Goal: Task Accomplishment & Management: Complete application form

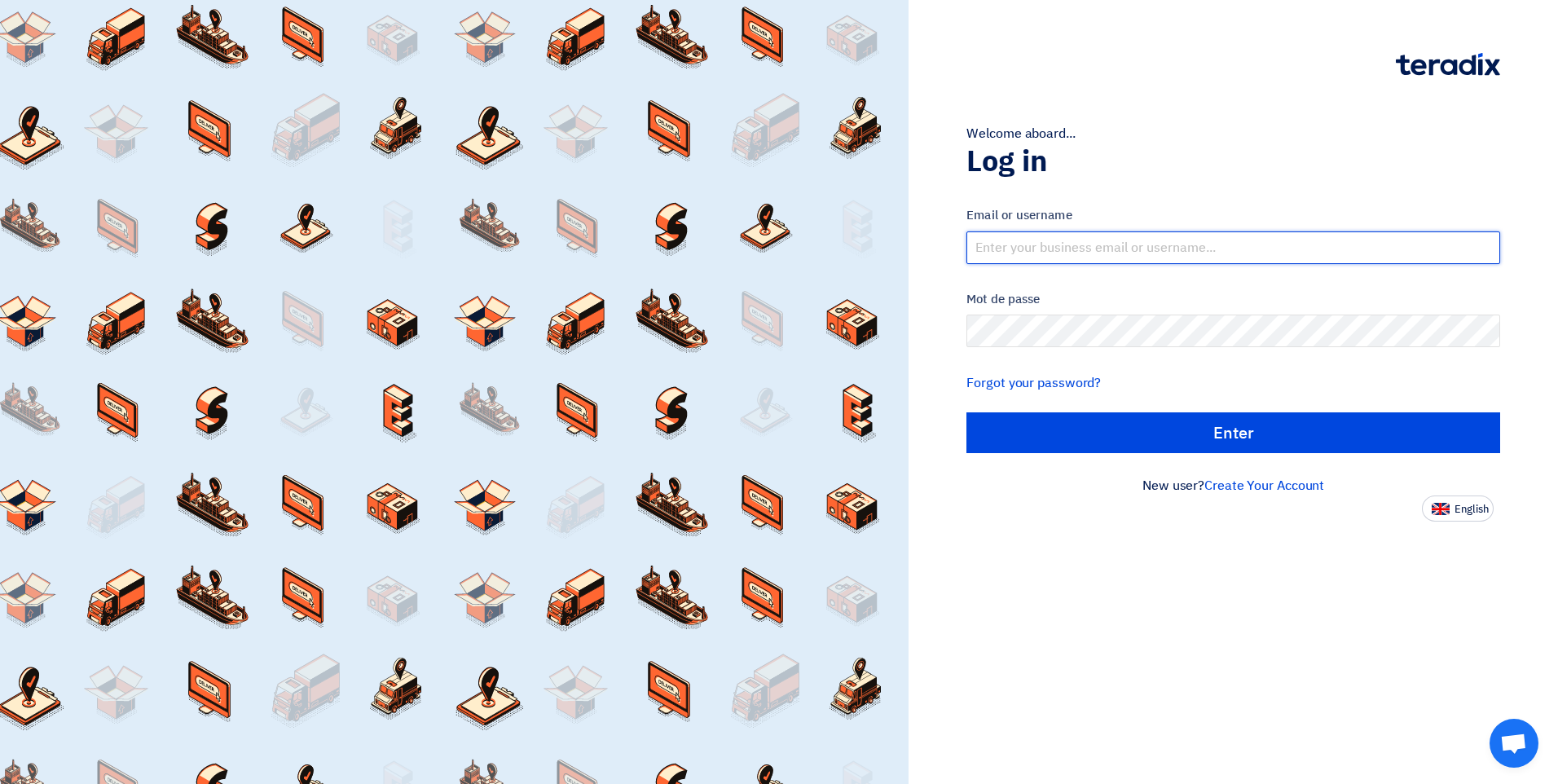
click at [1044, 243] on input "text" at bounding box center [1233, 248] width 534 height 33
click at [1043, 247] on input "text" at bounding box center [1233, 248] width 534 height 33
type input "[EMAIL_ADDRESS][DOMAIN_NAME]"
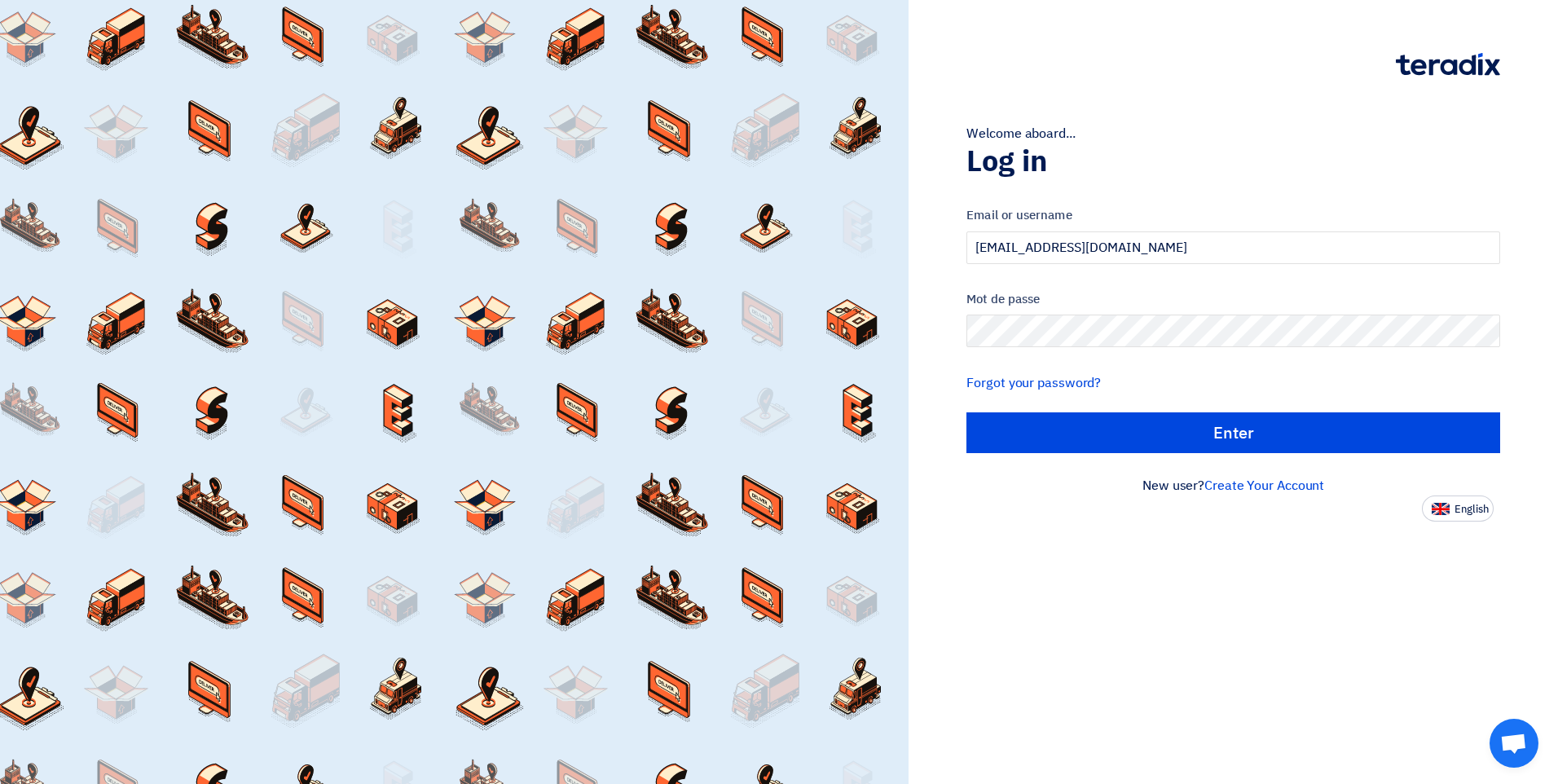
click at [1258, 454] on div "Email or username [PERSON_NAME][EMAIL_ADDRESS][DOMAIN_NAME] Mot de passe Forgot…" at bounding box center [1233, 329] width 534 height 292
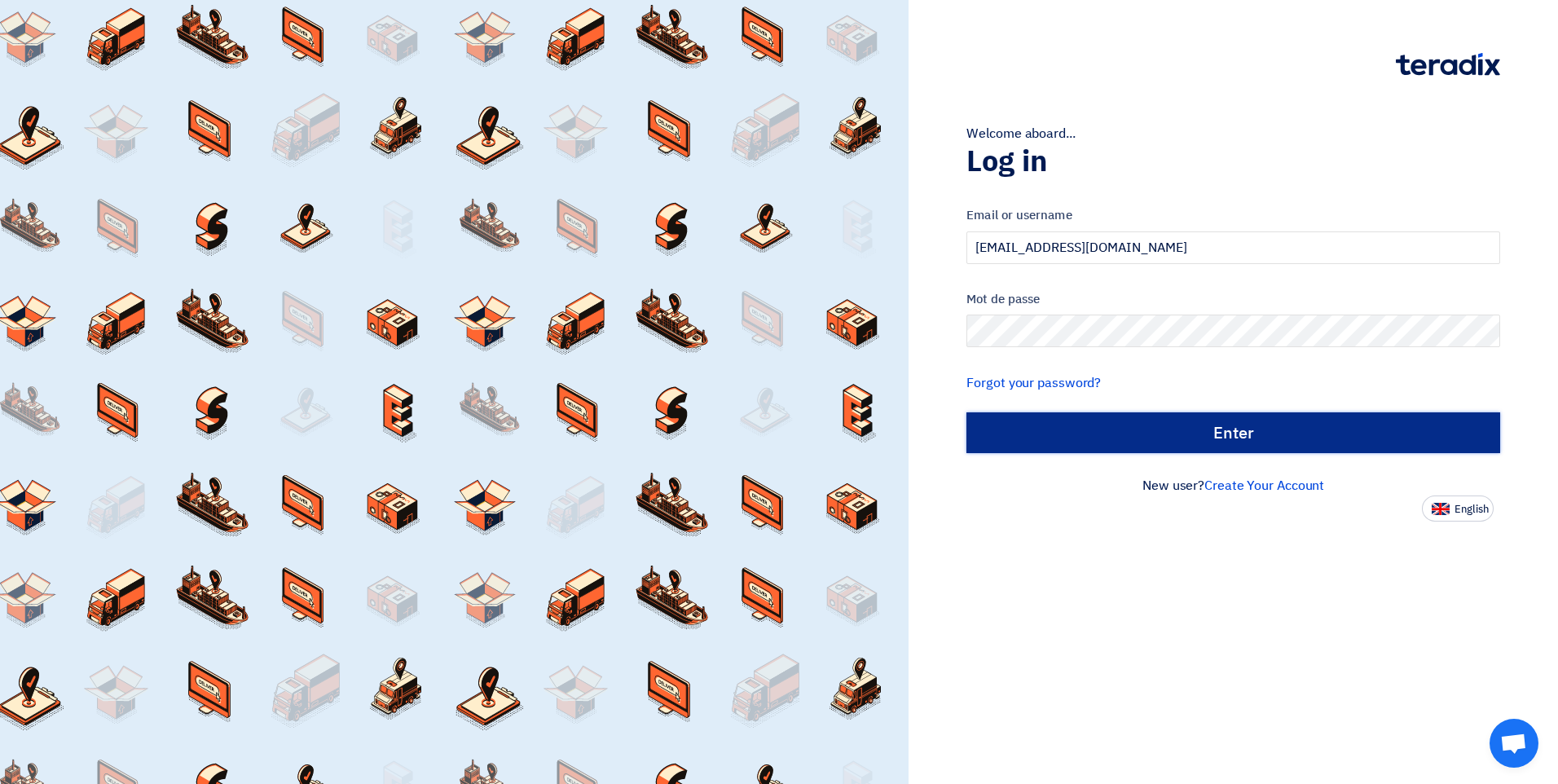
click at [1256, 440] on input "الدخول" at bounding box center [1233, 433] width 534 height 41
type input "Sign in"
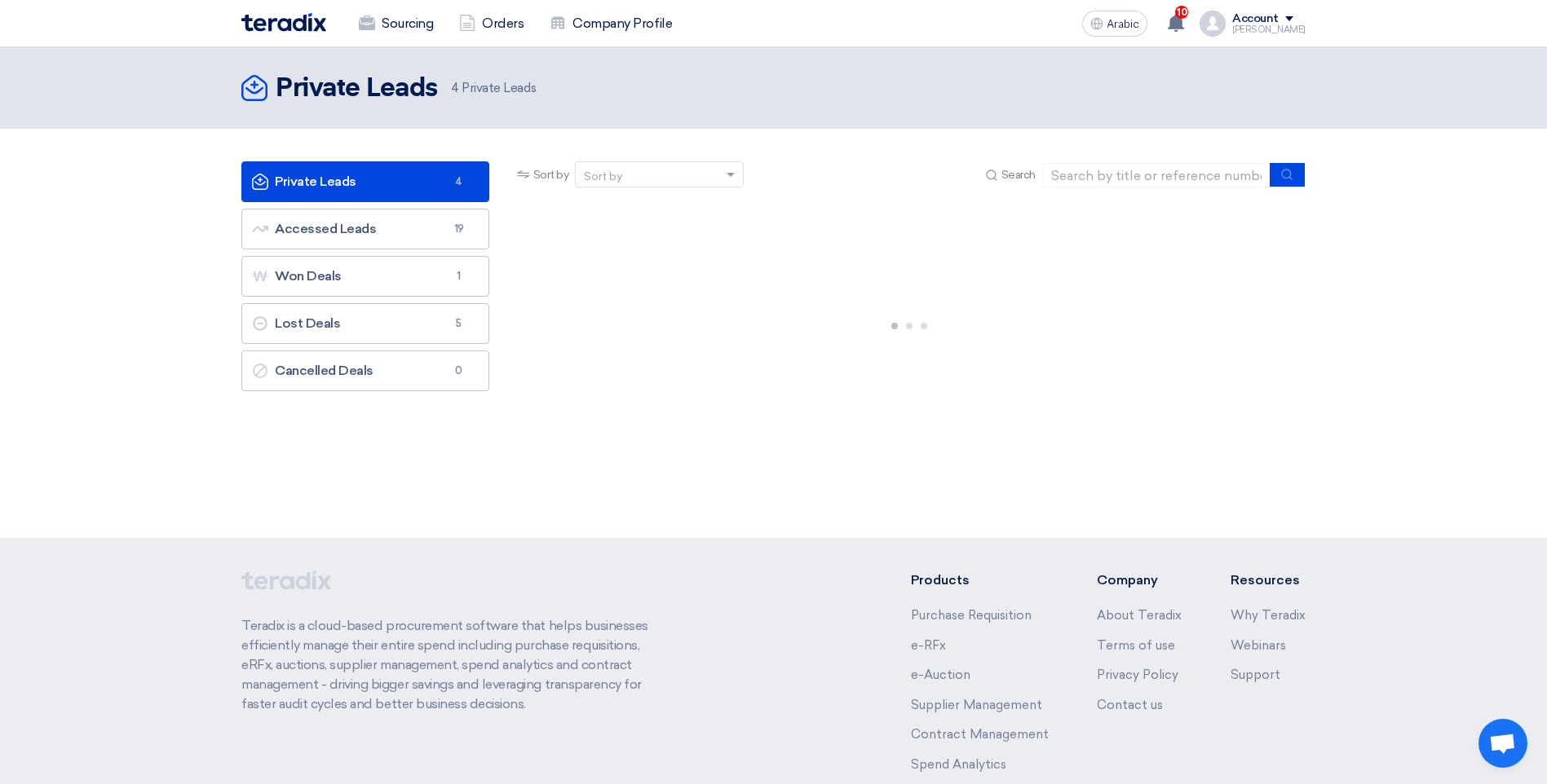
click at [424, 175] on link "Private Leads Private Leads 4" at bounding box center [365, 181] width 248 height 41
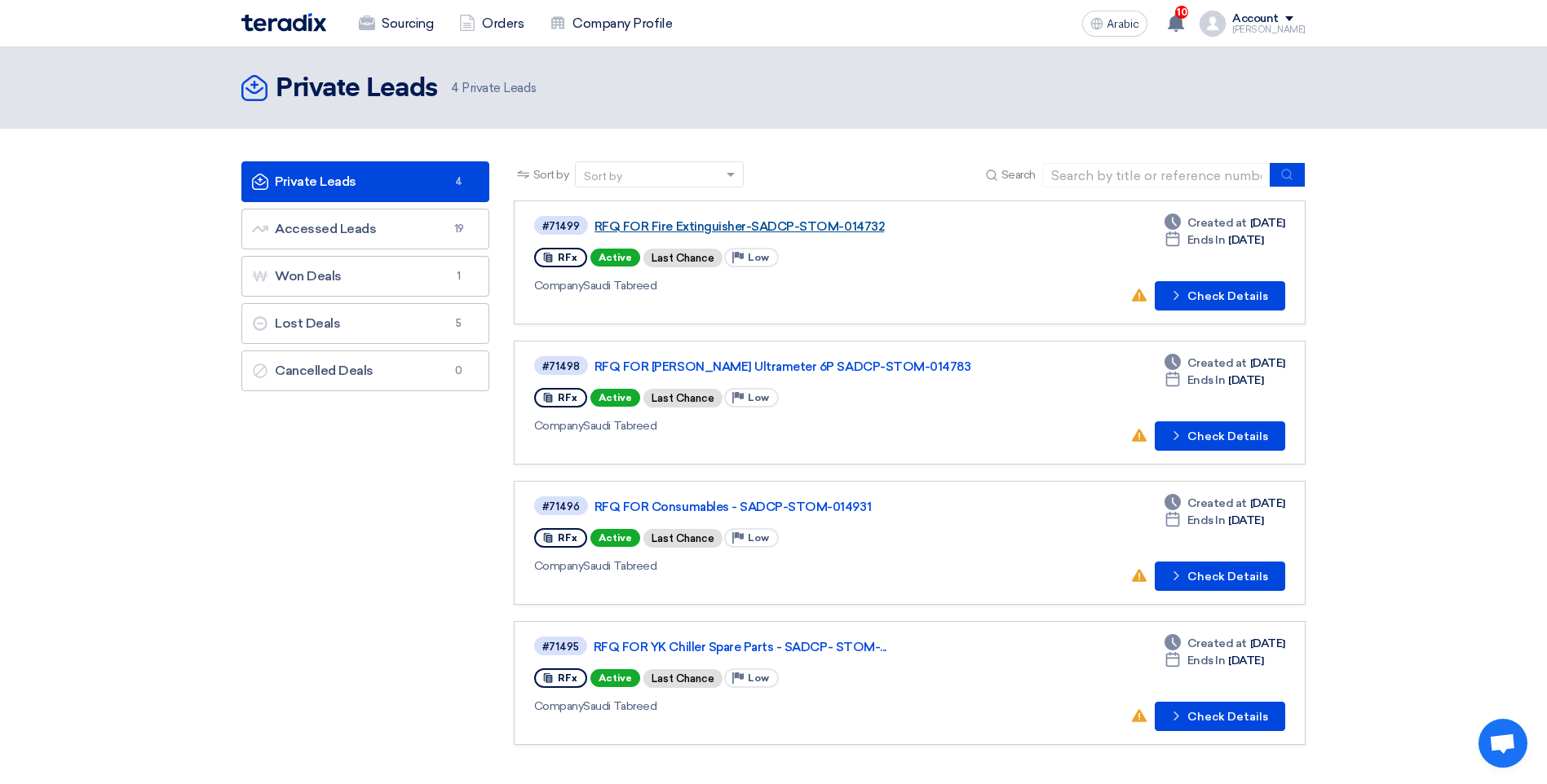
click at [714, 221] on link "RFQ FOR Fire Extinguisher-SADCP-STOM-014732" at bounding box center [798, 227] width 408 height 15
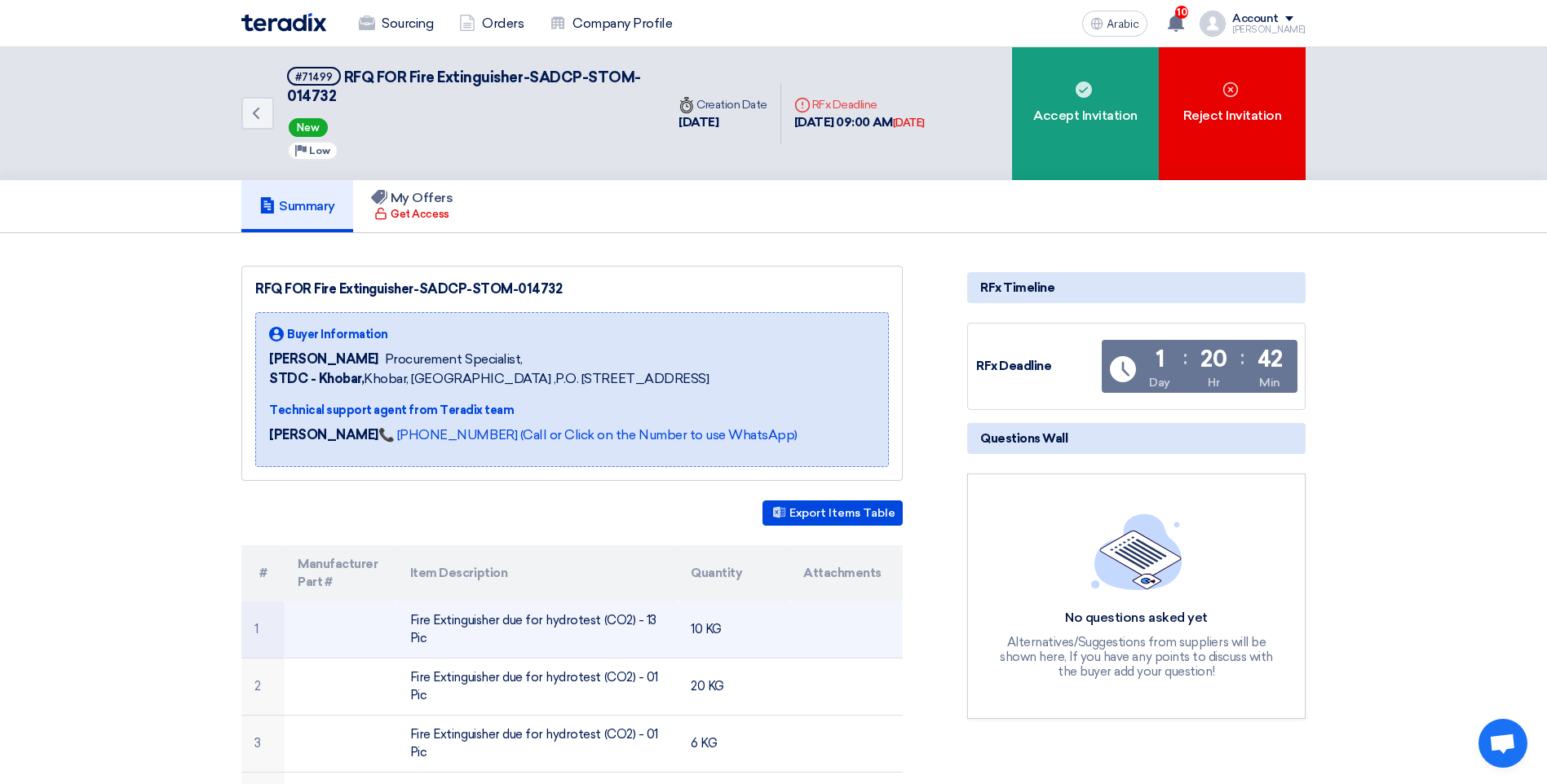
scroll to position [163, 0]
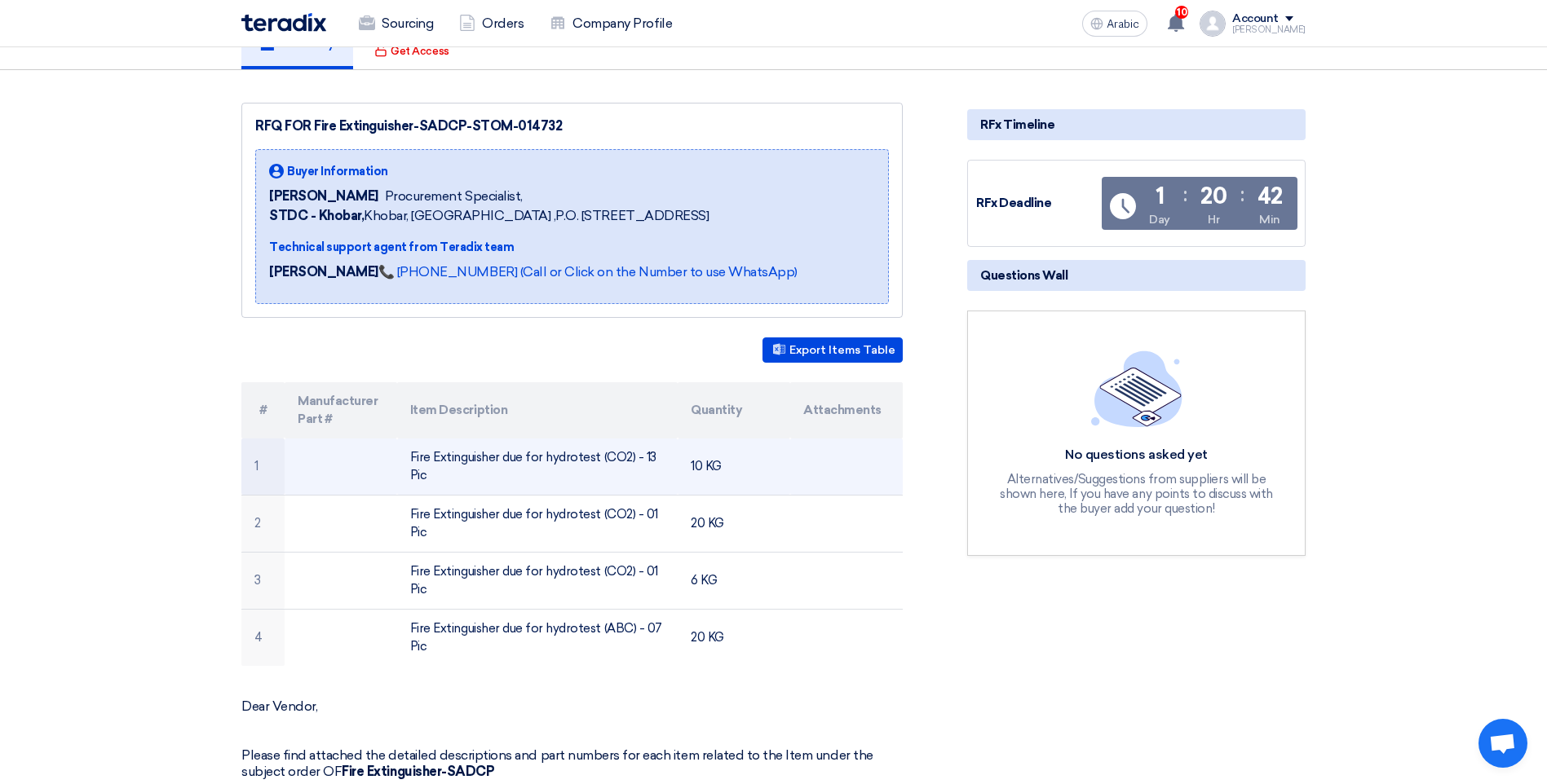
drag, startPoint x: 434, startPoint y: 479, endPoint x: 399, endPoint y: 454, distance: 43.0
click at [399, 454] on td "Fire Extinguisher due for hydrotest (CO2) - 13 Pic" at bounding box center [538, 467] width 282 height 57
drag, startPoint x: 399, startPoint y: 454, endPoint x: 455, endPoint y: 459, distance: 56.2
copy font "Fire Extinguisher due for hydrotest (CO2) - 13 Pic"
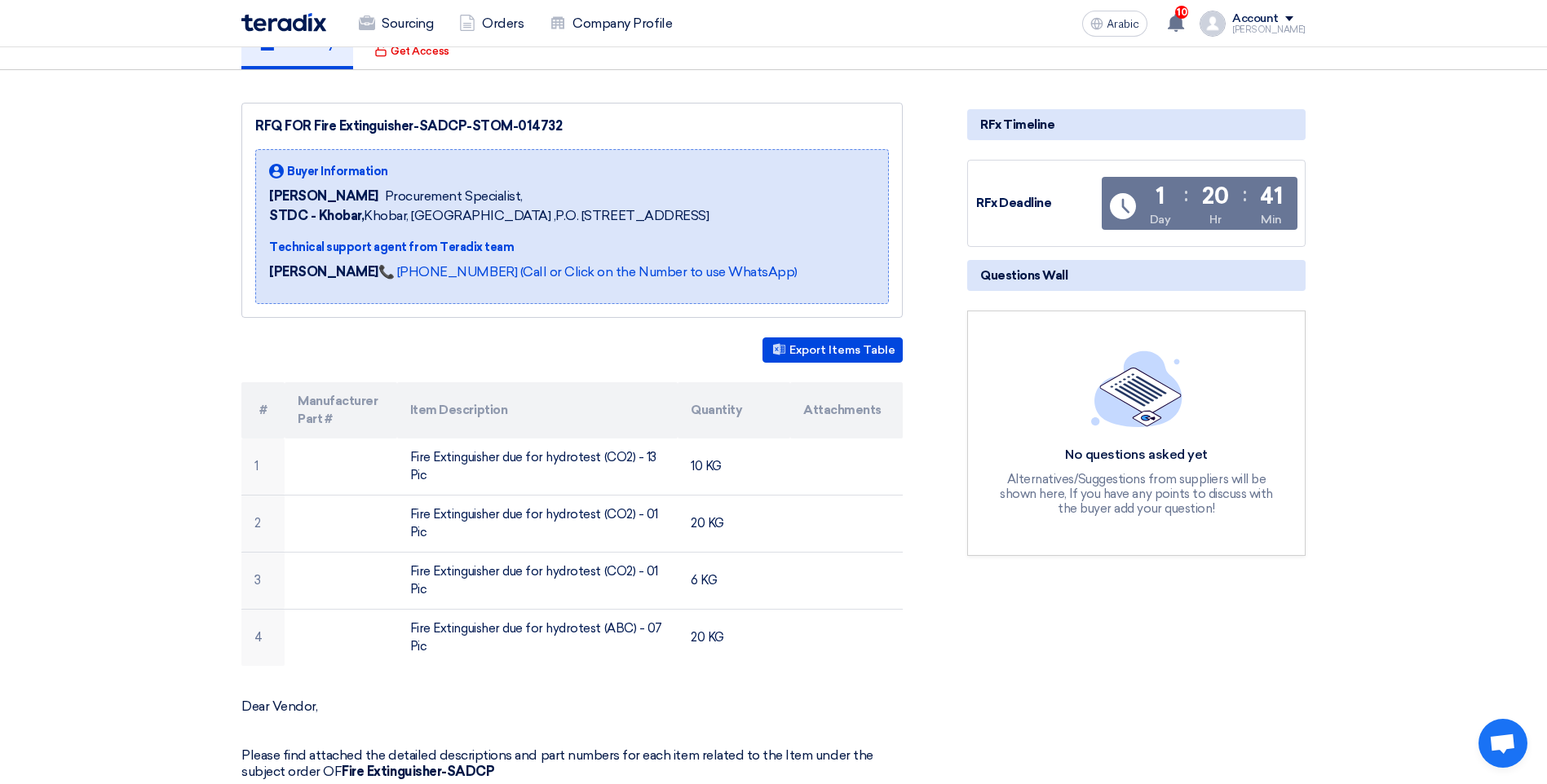
drag, startPoint x: 567, startPoint y: 127, endPoint x: 517, endPoint y: 128, distance: 50.0
click at [517, 128] on div "RFQ FOR Fire Extinguisher-SADCP-STOM-014732" at bounding box center [571, 126] width 633 height 19
copy div "014732"
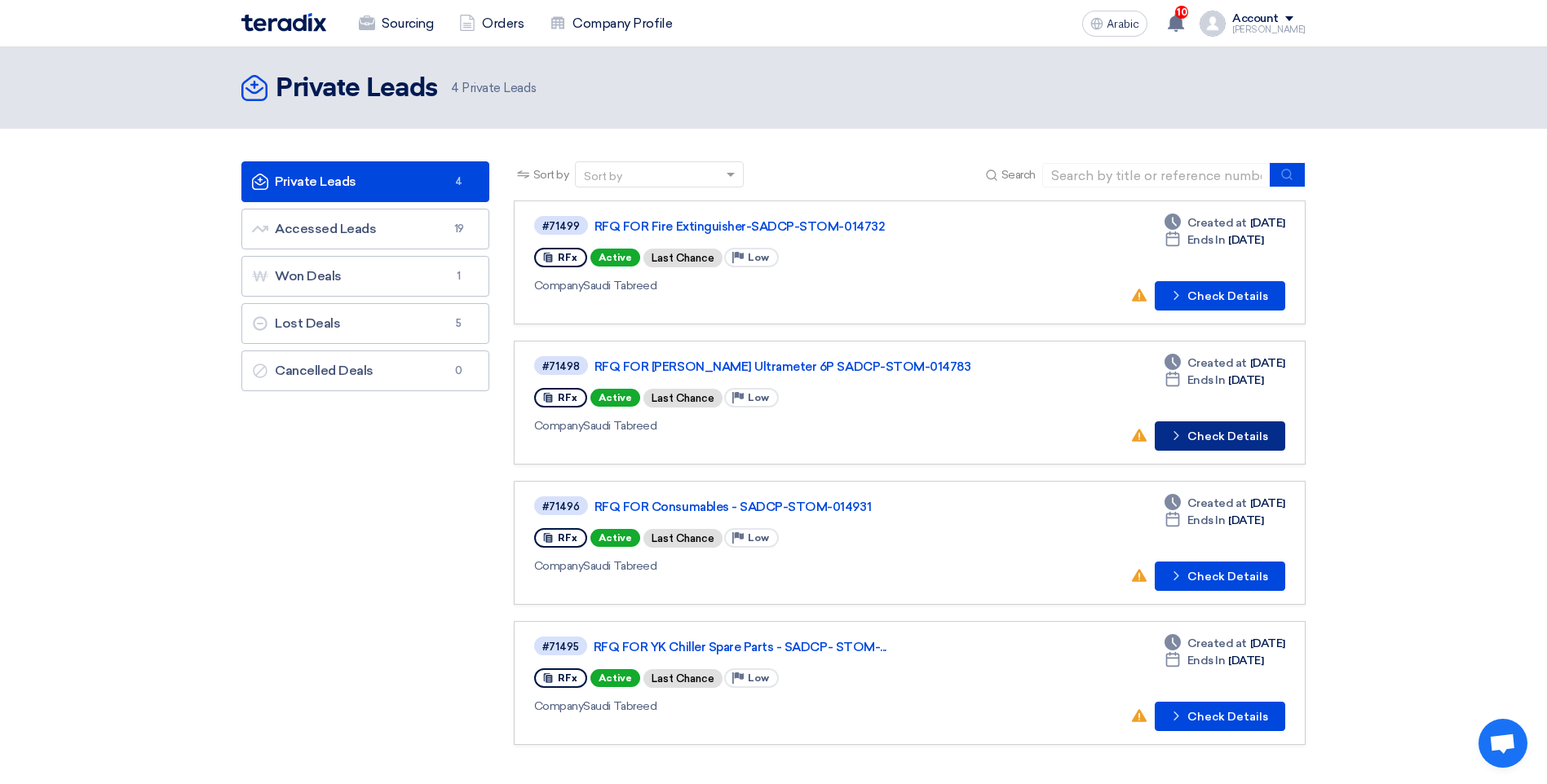
click at [1208, 438] on font "Check Details" at bounding box center [1227, 436] width 81 height 12
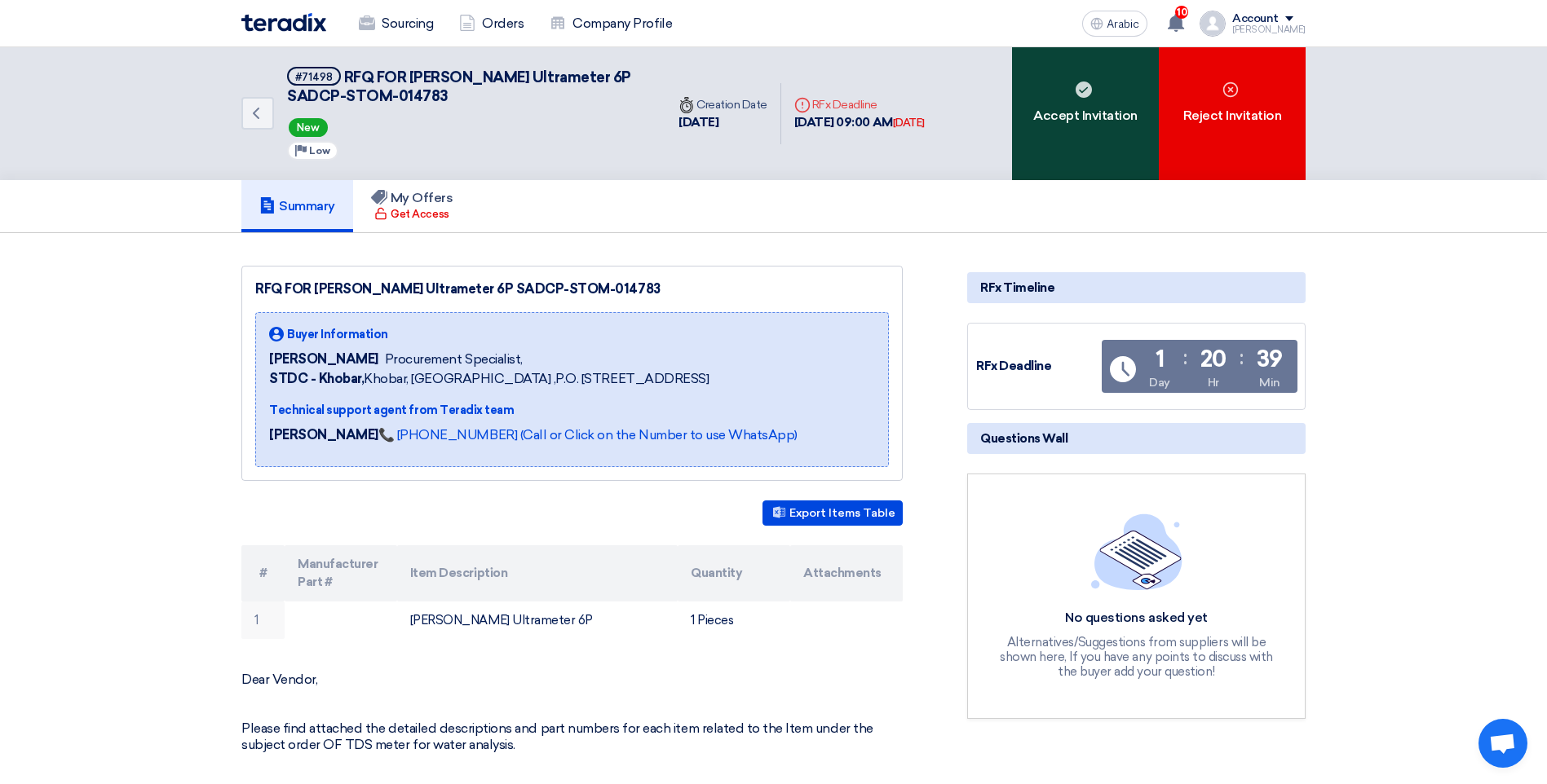
click at [1076, 112] on font "Accept Invitation" at bounding box center [1085, 115] width 105 height 19
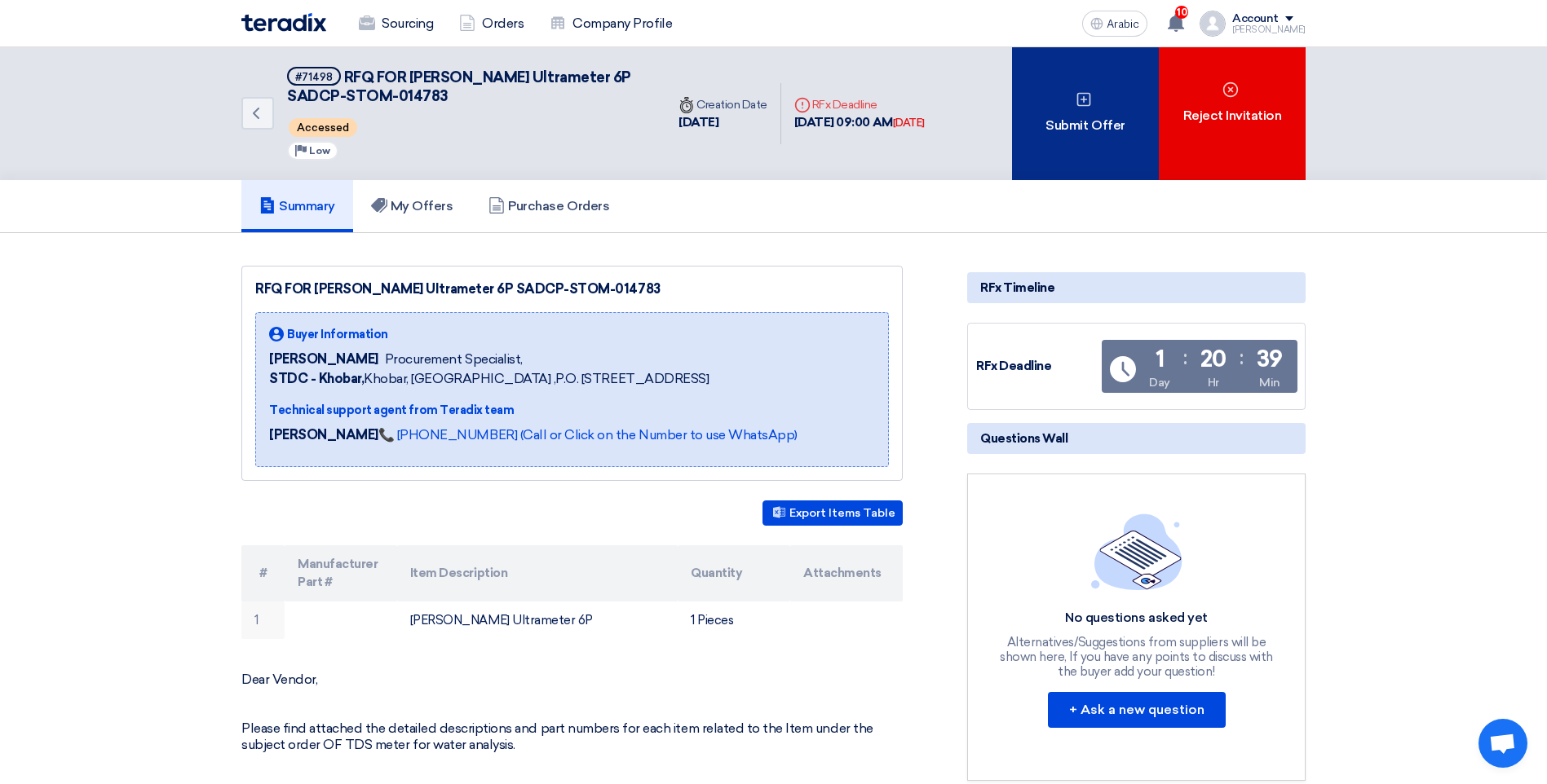
click at [1080, 143] on div "Submit Offer" at bounding box center [1085, 114] width 147 height 133
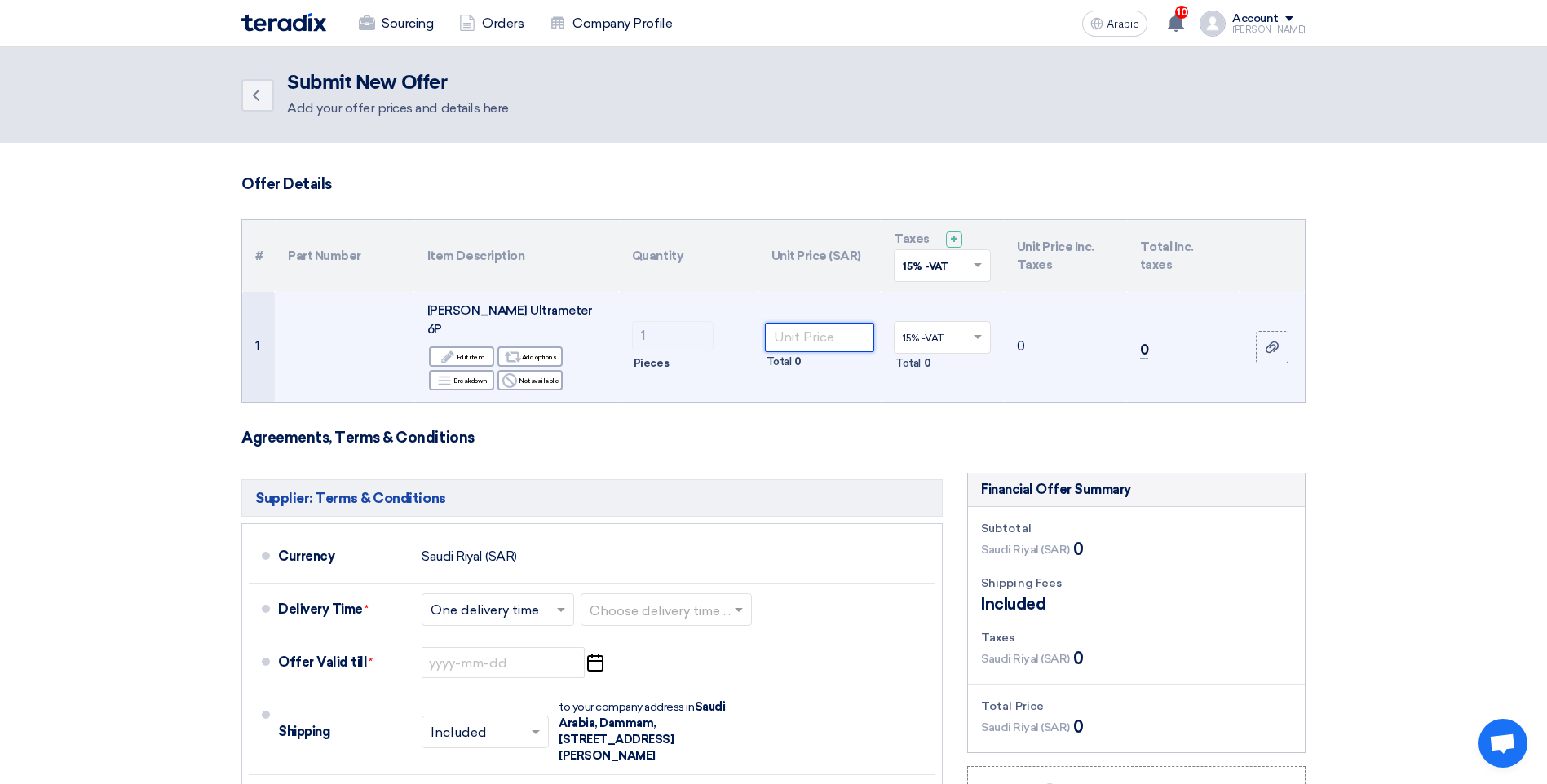
click at [828, 331] on input "number" at bounding box center [820, 337] width 110 height 29
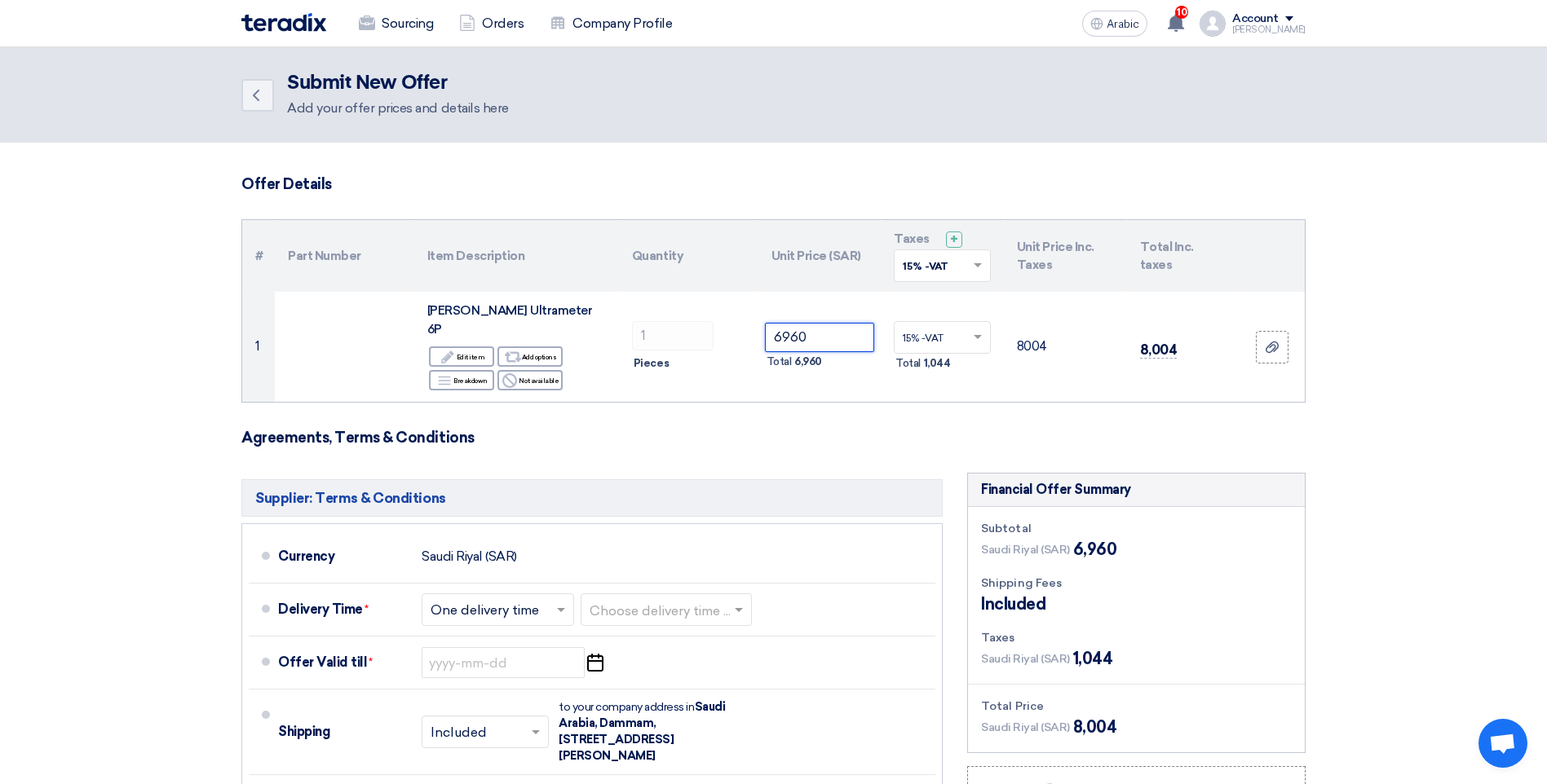
type input "6960"
click at [1414, 351] on section "Offer Details # Part Number Item Description Quantity Unit Price (SAR) Taxes + …" at bounding box center [774, 616] width 1547 height 947
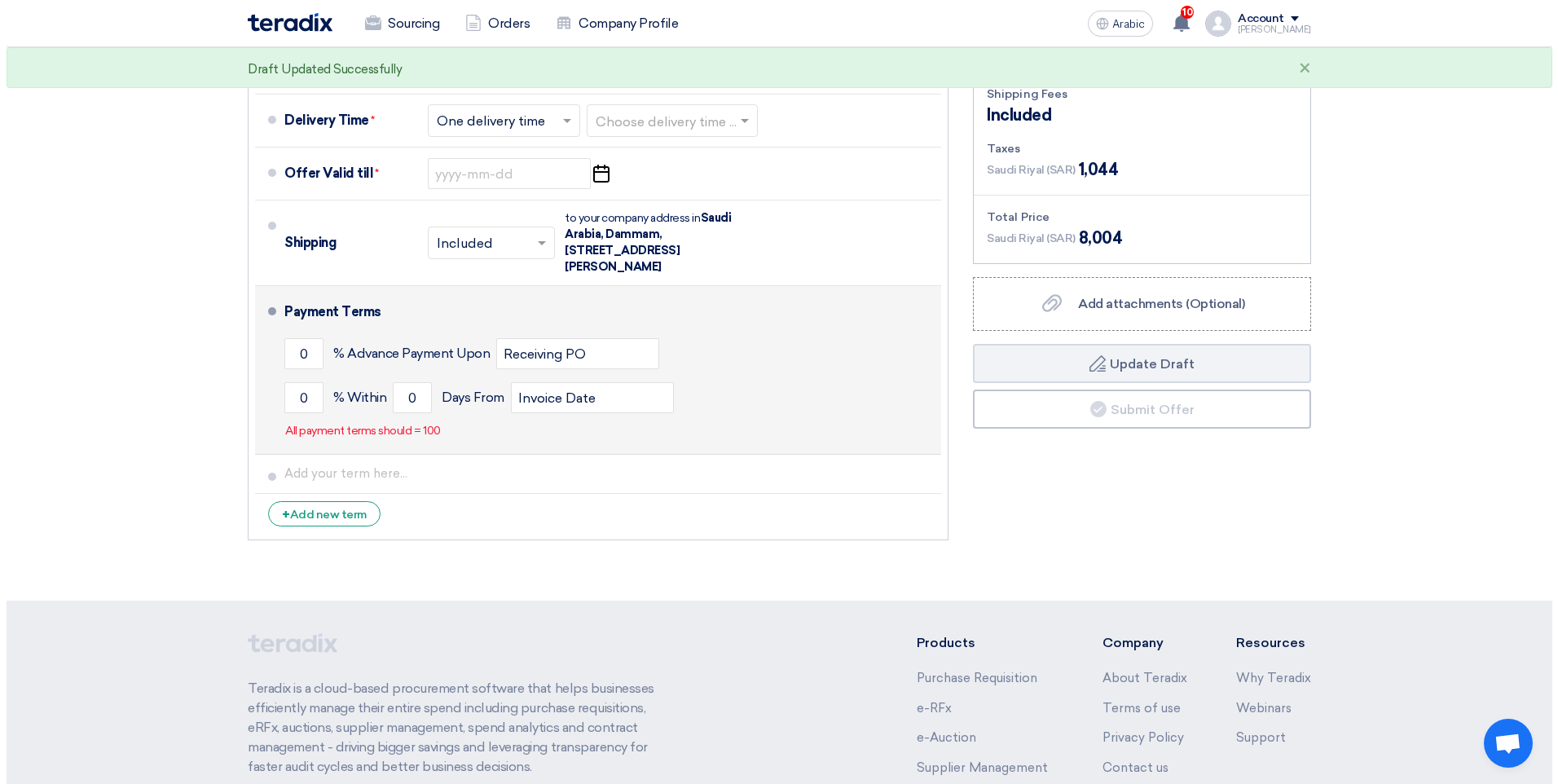
scroll to position [245, 0]
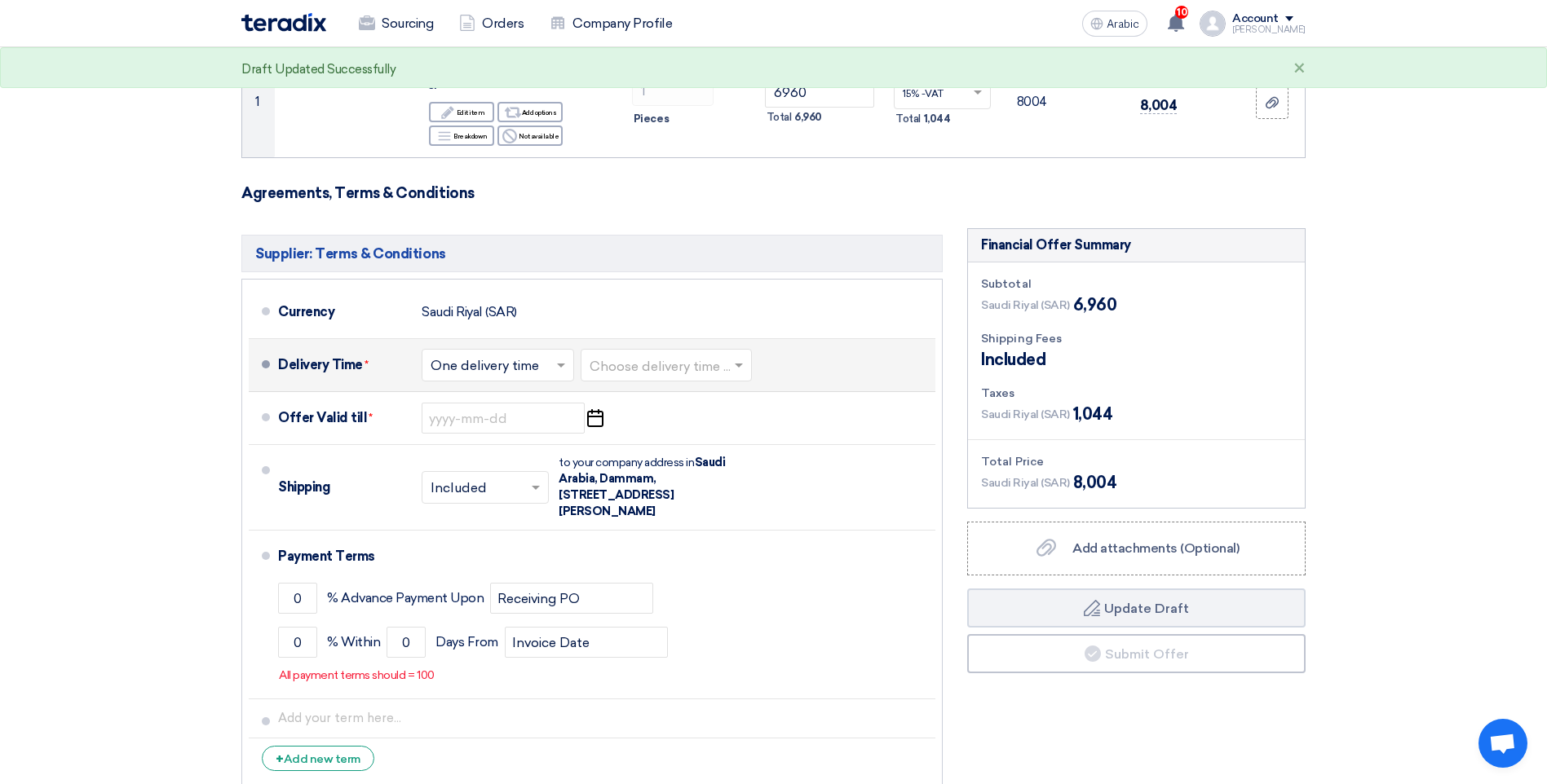
click at [657, 355] on input "text" at bounding box center [667, 367] width 155 height 24
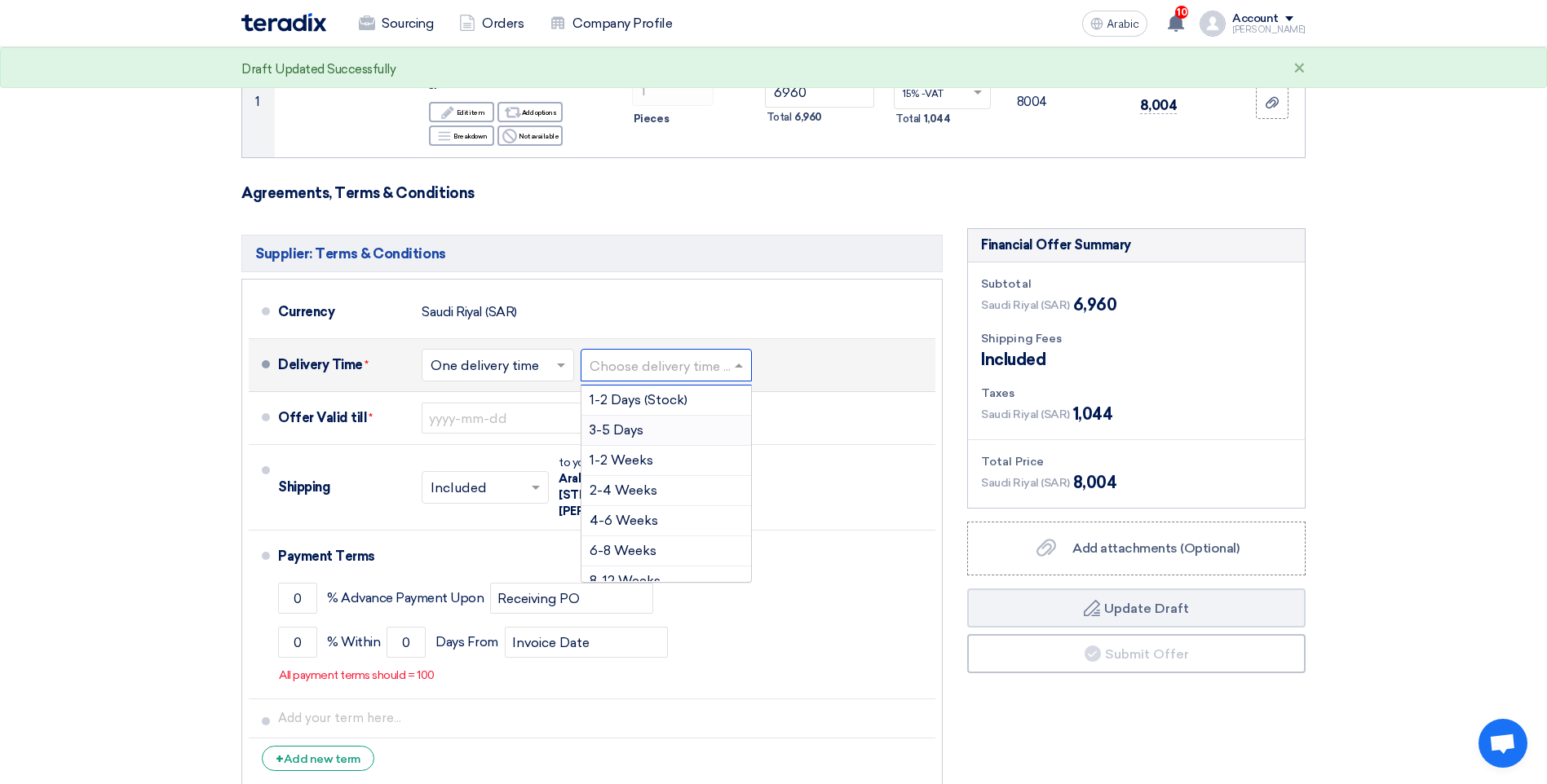
click at [648, 415] on div "3-5 Days" at bounding box center [666, 430] width 169 height 30
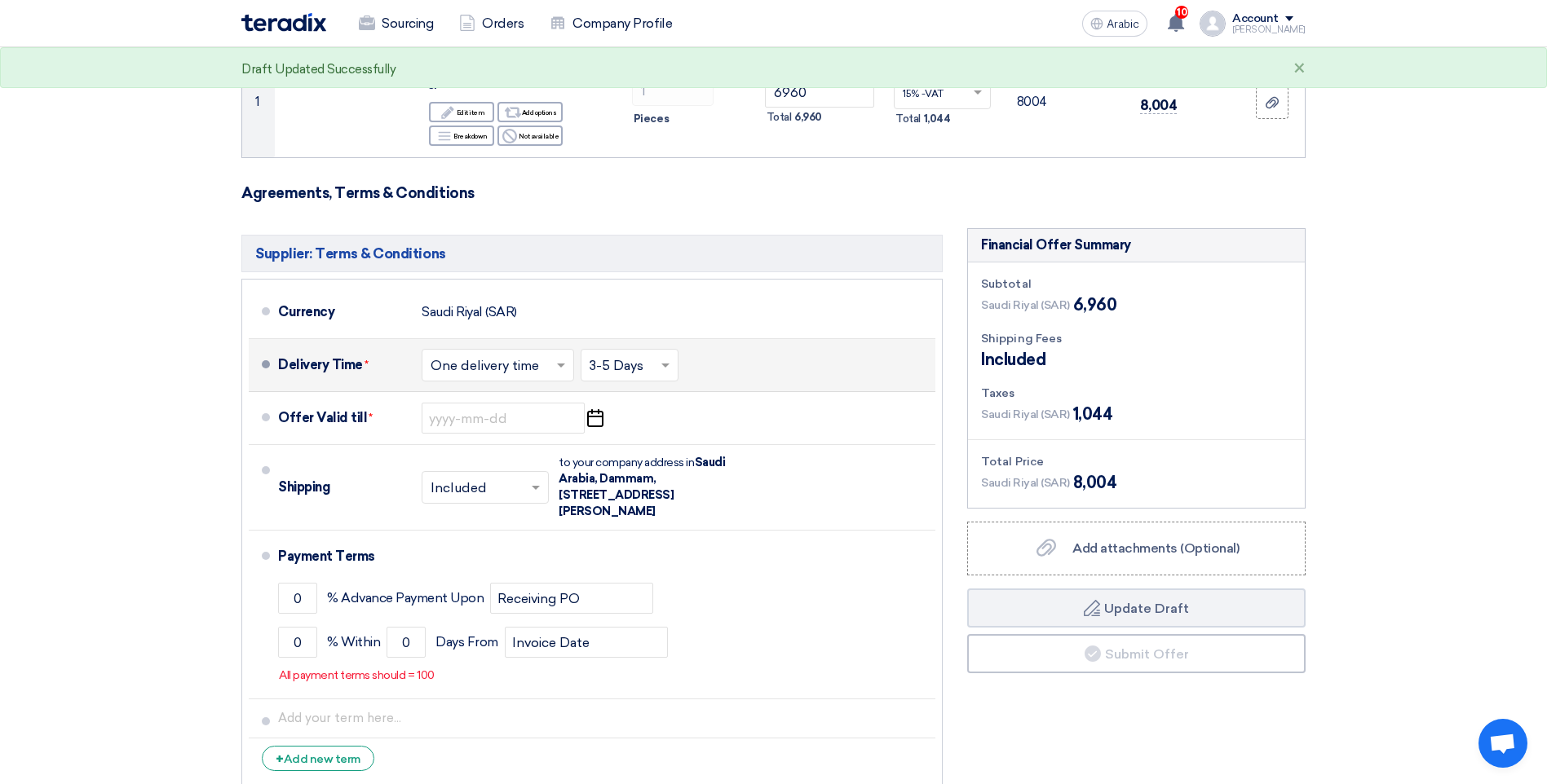
click at [470, 358] on input "text" at bounding box center [498, 367] width 136 height 24
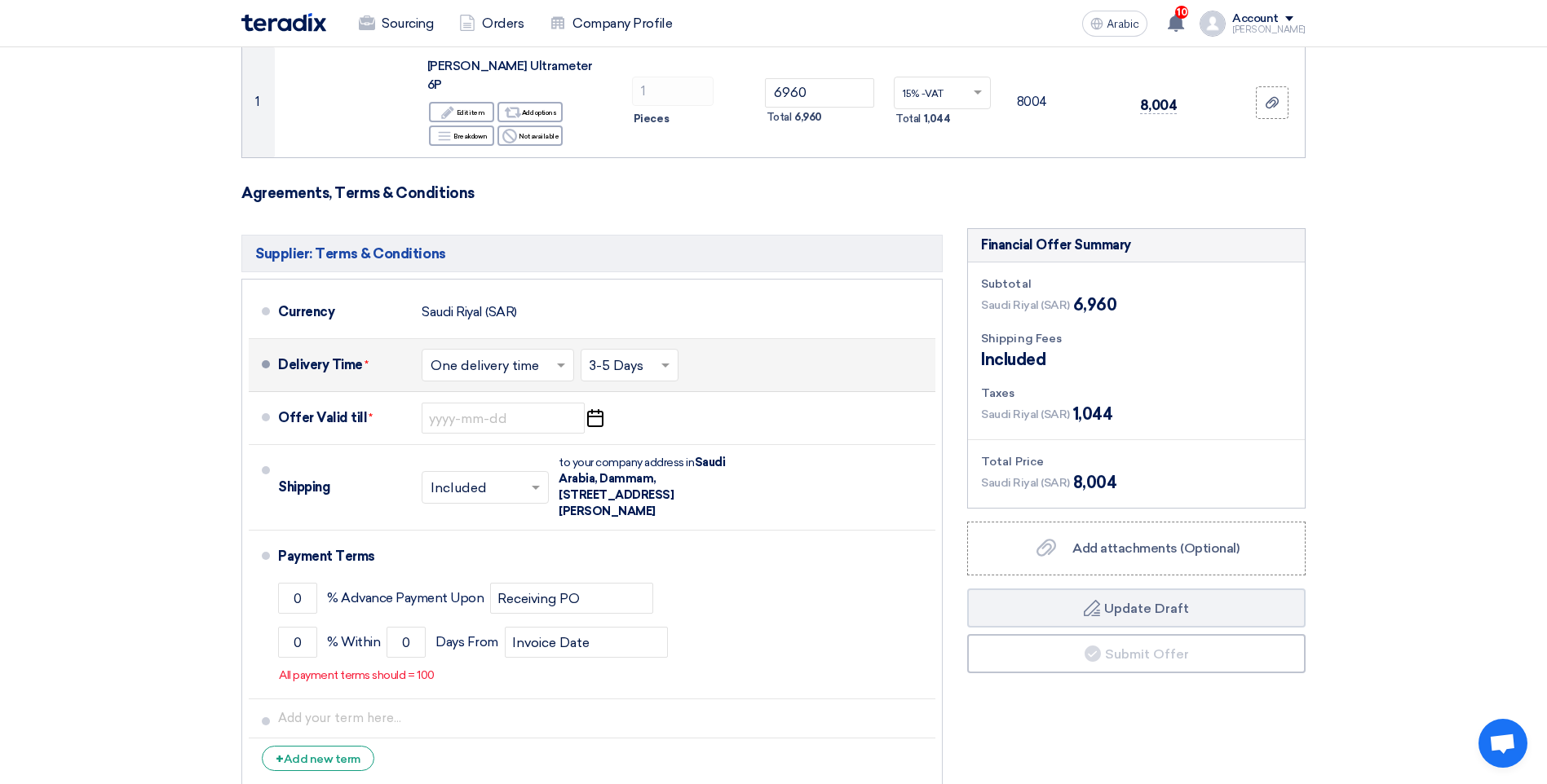
click at [806, 353] on div "Delivery Time * Choose delivery time ... × One delivery time × Choose delivery …" at bounding box center [603, 364] width 651 height 39
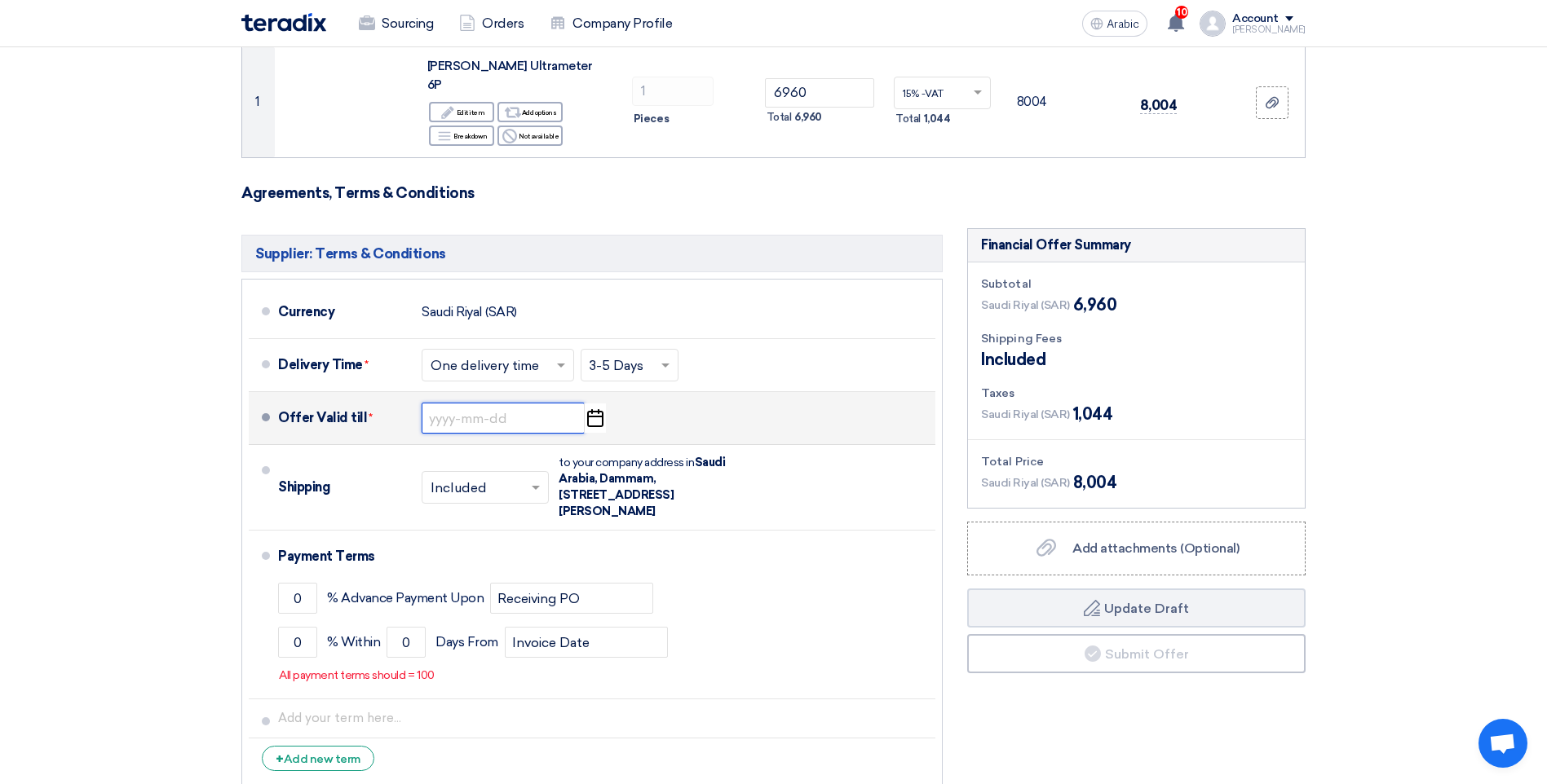
click at [522, 402] on input at bounding box center [503, 418] width 163 height 31
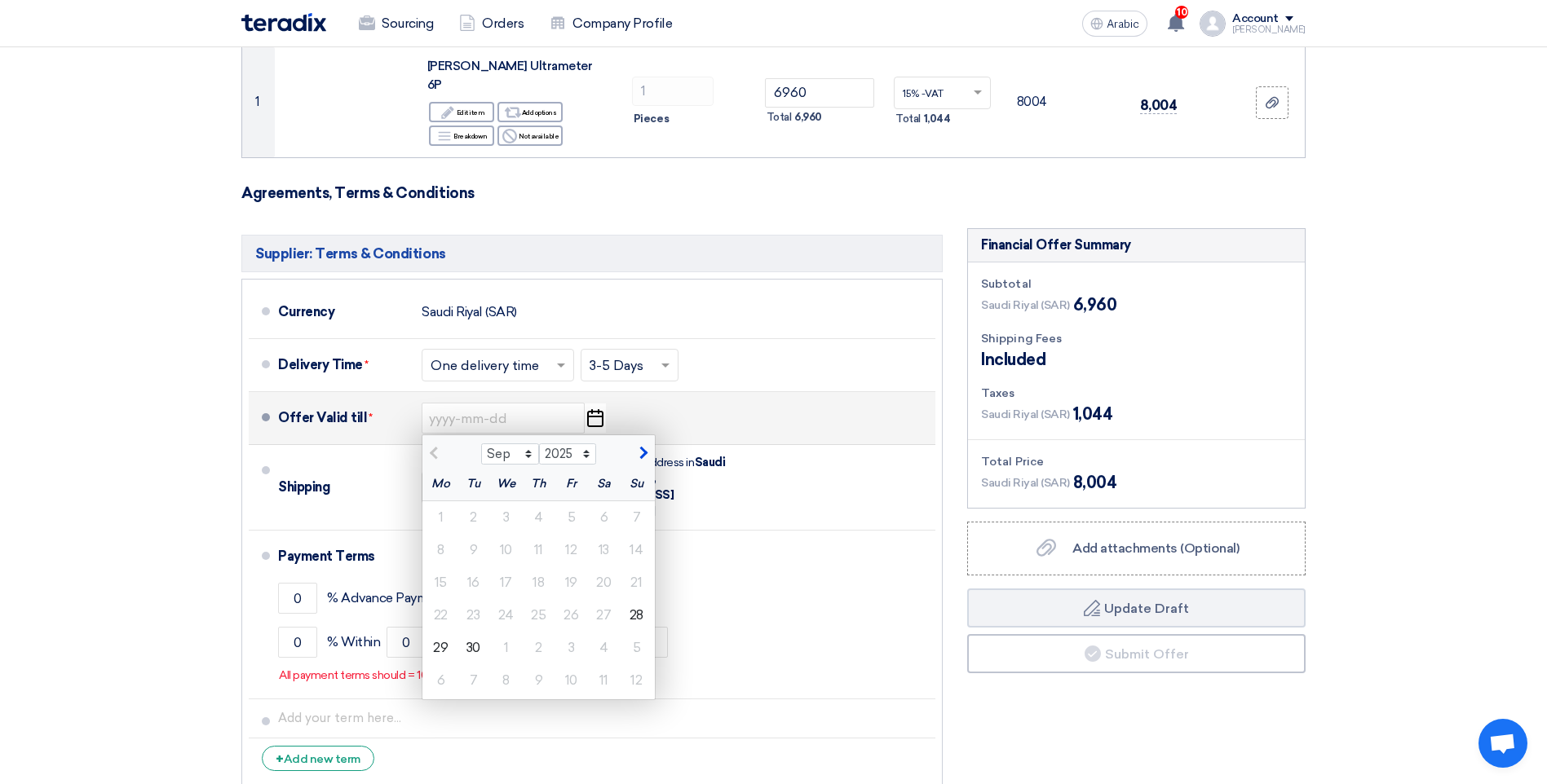
click at [649, 443] on button "button" at bounding box center [641, 452] width 27 height 16
select select "10"
click at [539, 534] on div "9" at bounding box center [539, 550] width 33 height 33
type input "[DATE]"
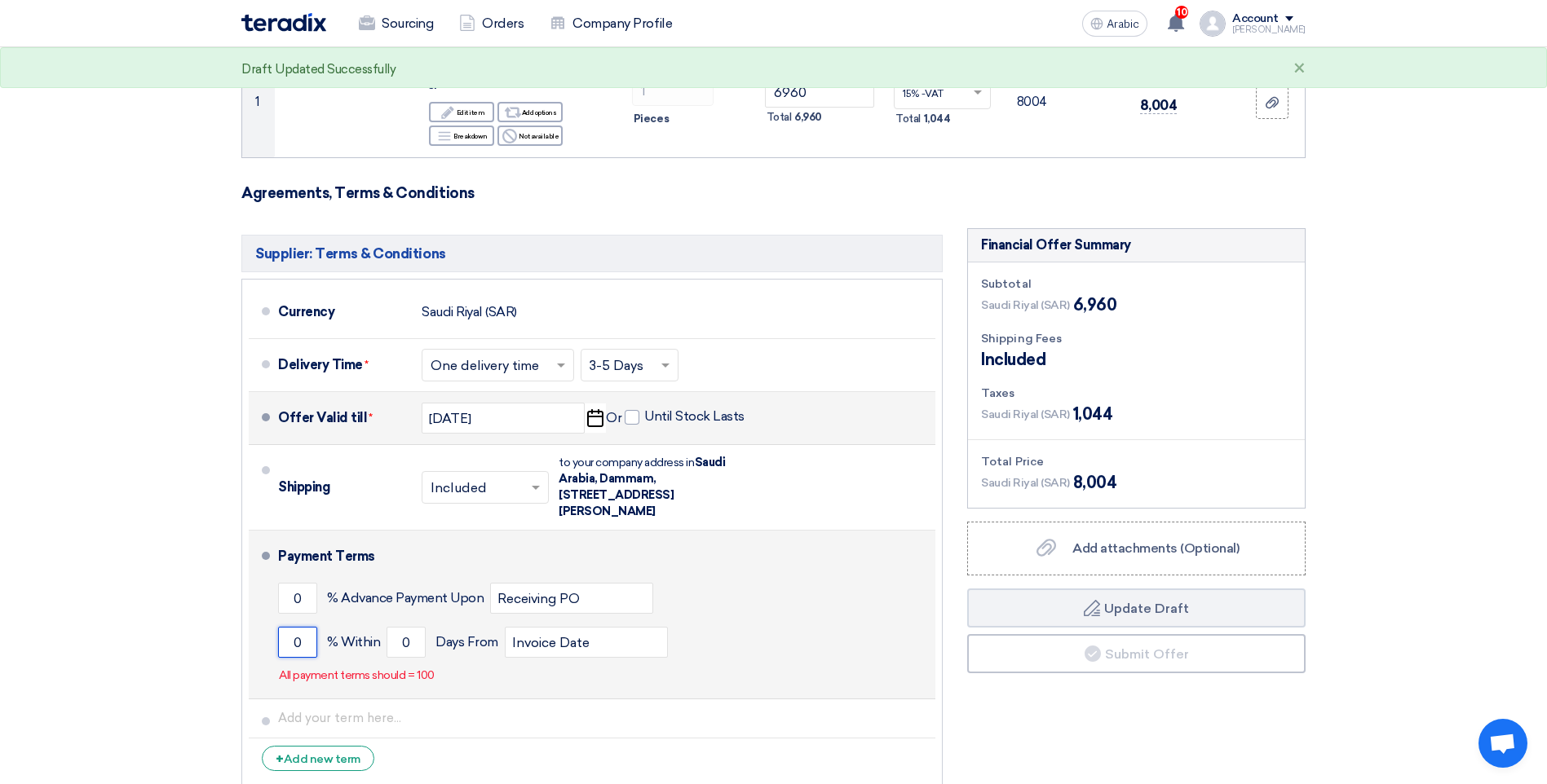
click at [291, 626] on input "0" at bounding box center [297, 642] width 39 height 31
type input "100"
click at [399, 631] on input "0" at bounding box center [405, 642] width 39 height 31
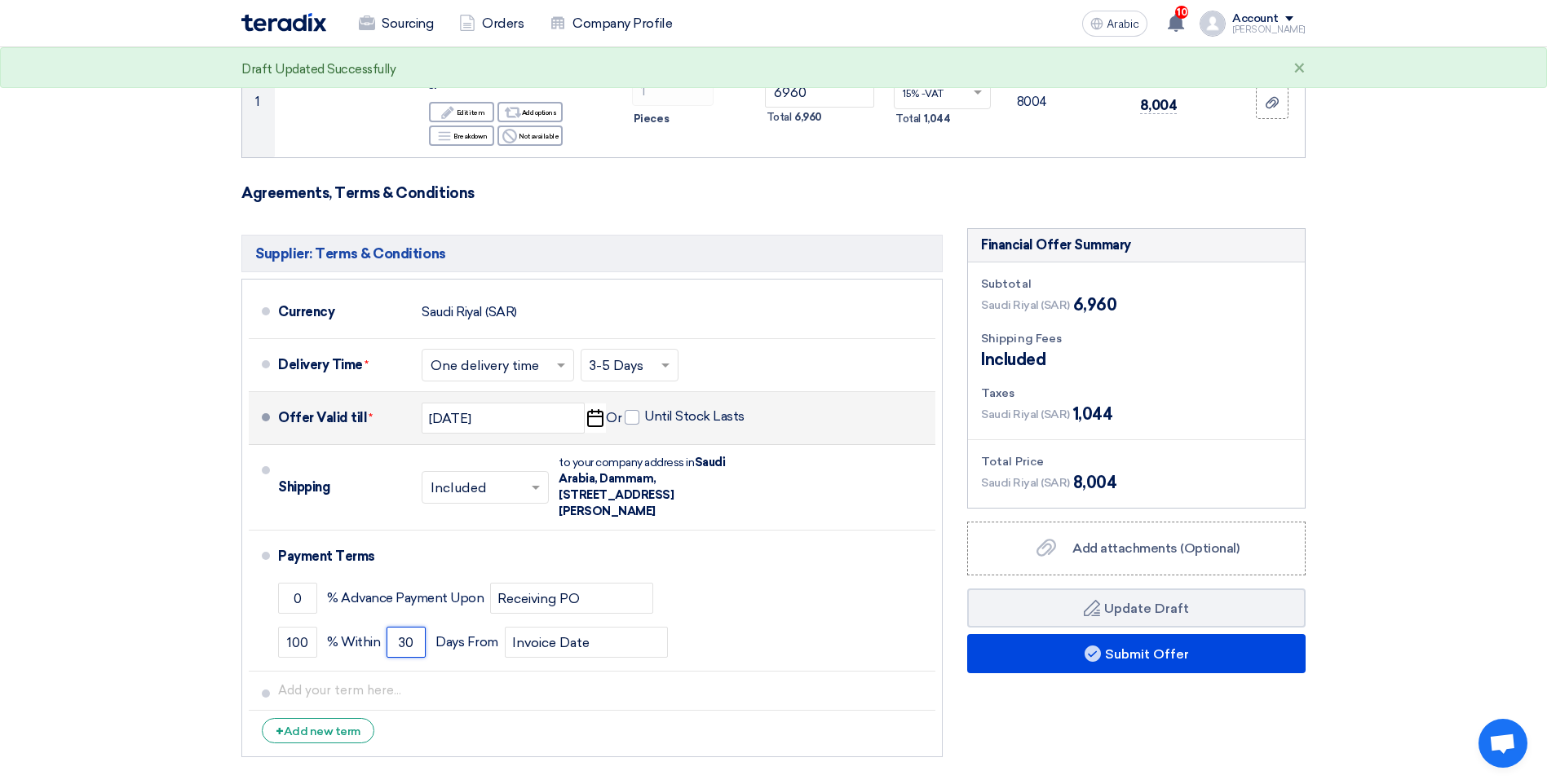
type input "30"
click at [1256, 731] on div "Financial Offer Summary Subtotal [GEOGRAPHIC_DATA] (SAR) 6,960 Shipping Fees" at bounding box center [1136, 497] width 363 height 537
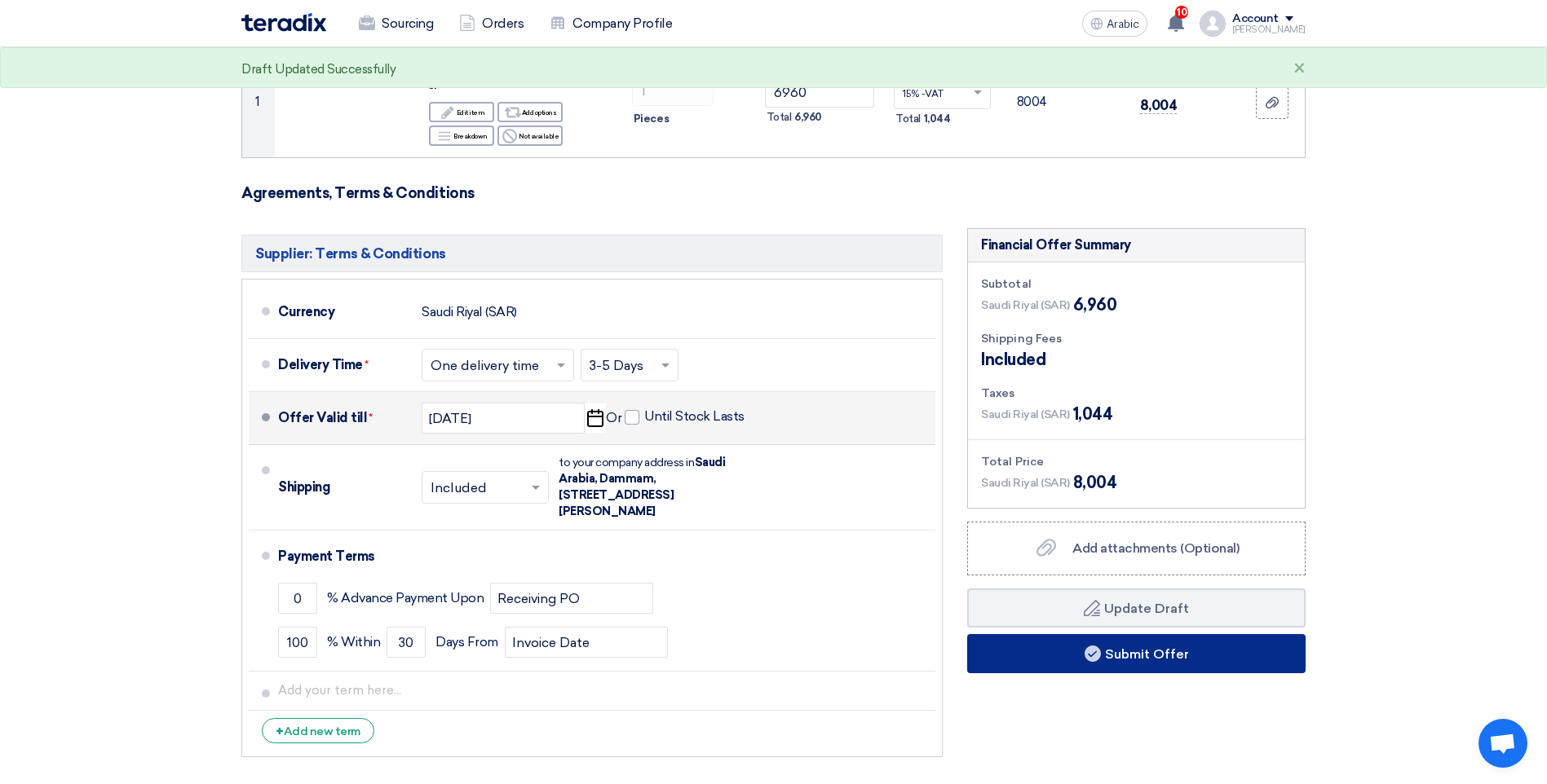
click at [1153, 647] on font "Submit Offer" at bounding box center [1147, 654] width 84 height 15
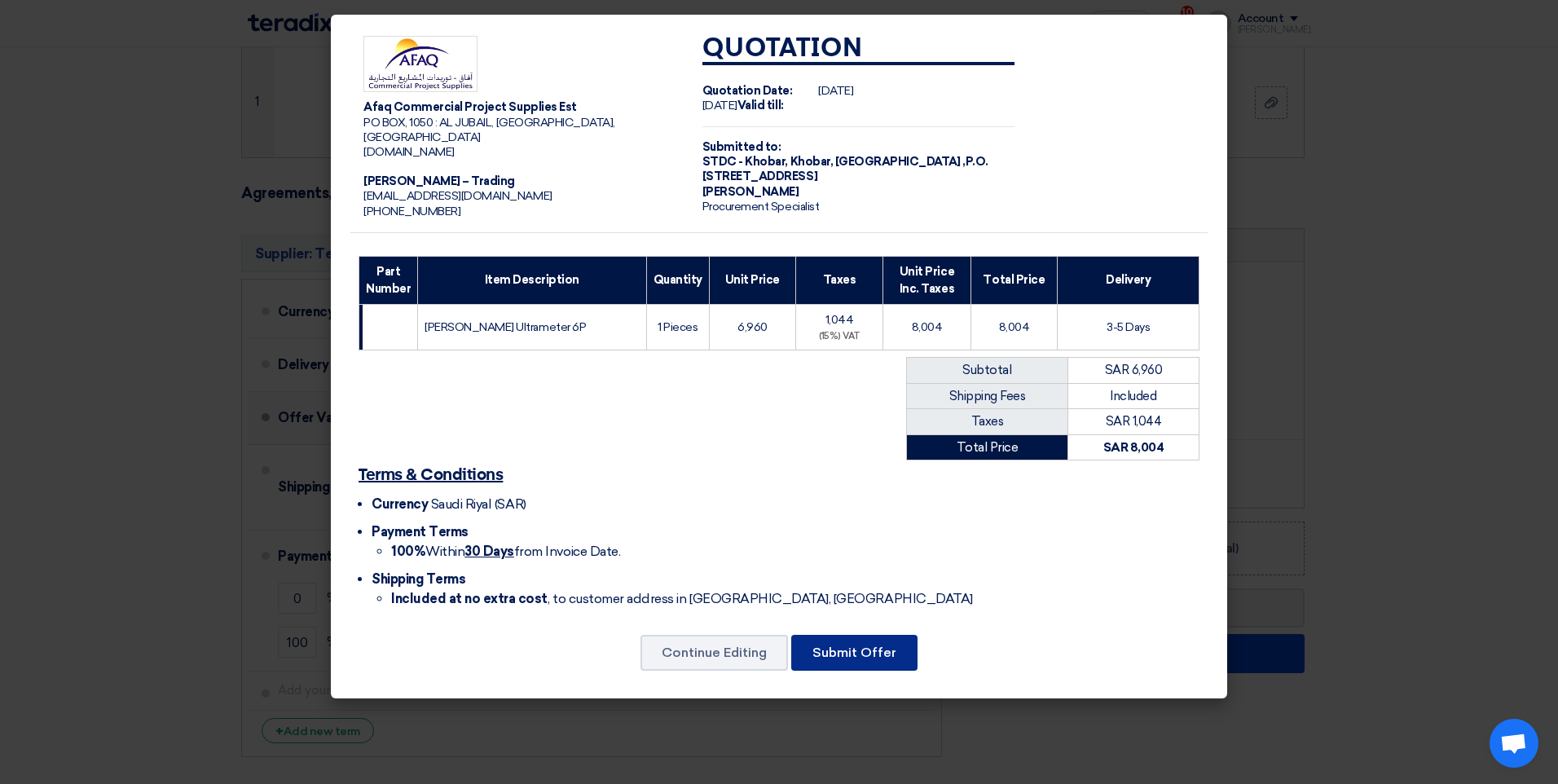
click at [851, 646] on button "Submit Offer" at bounding box center [854, 652] width 127 height 36
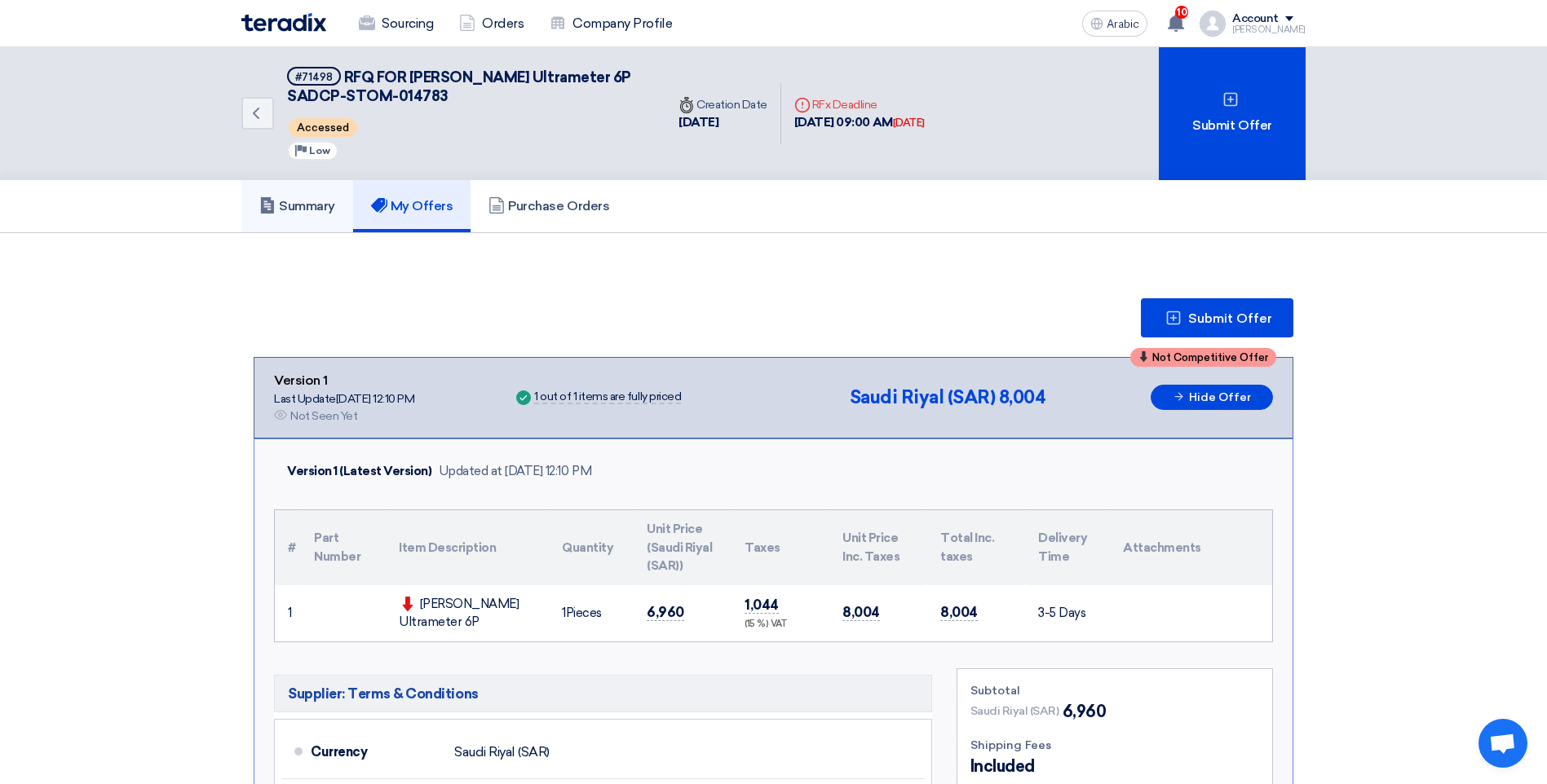
click at [317, 213] on font "Summary" at bounding box center [307, 205] width 56 height 15
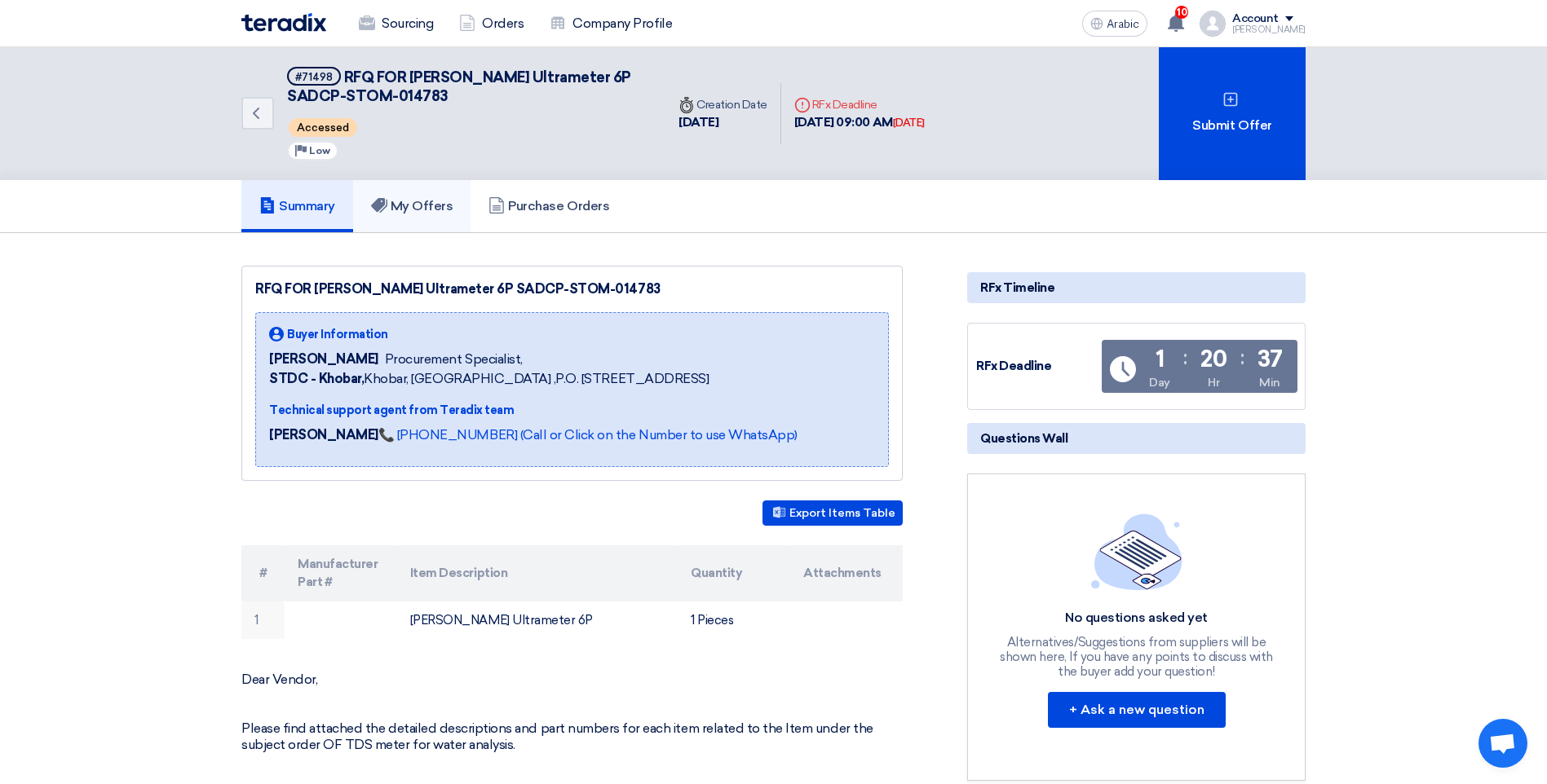
click at [411, 204] on font "My Offers" at bounding box center [422, 205] width 63 height 15
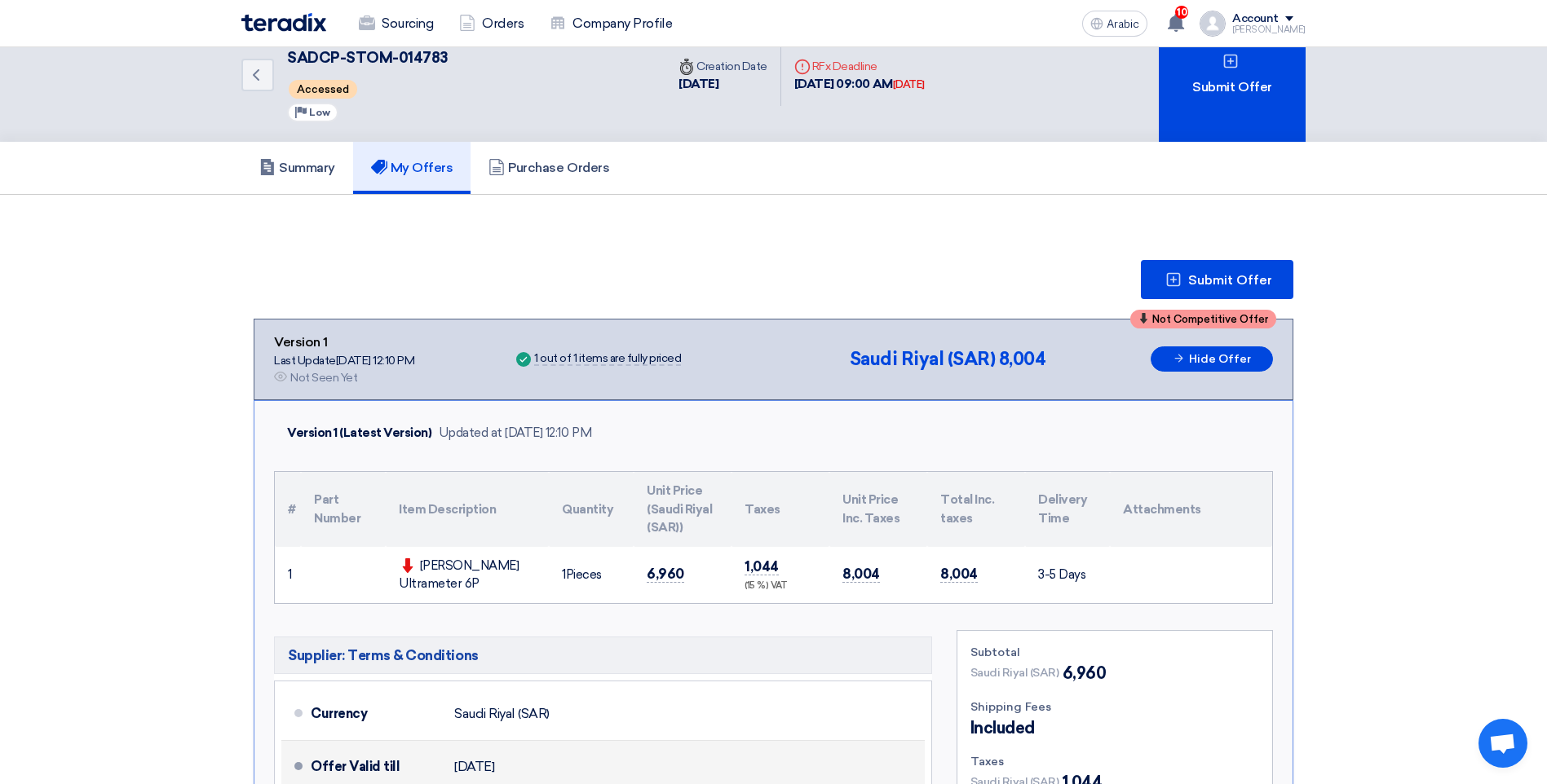
scroll to position [15, 0]
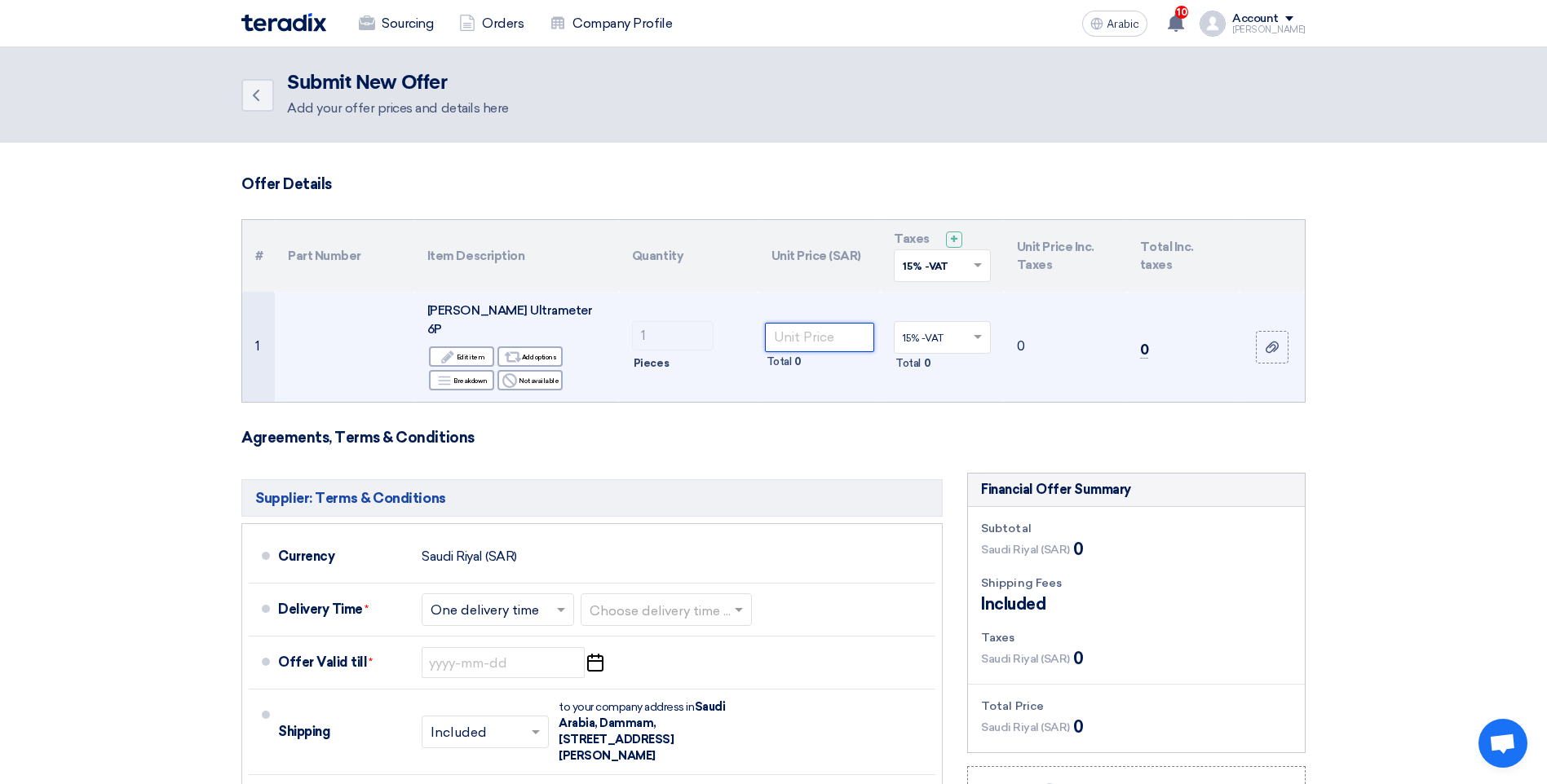
click at [829, 328] on input "number" at bounding box center [820, 337] width 110 height 29
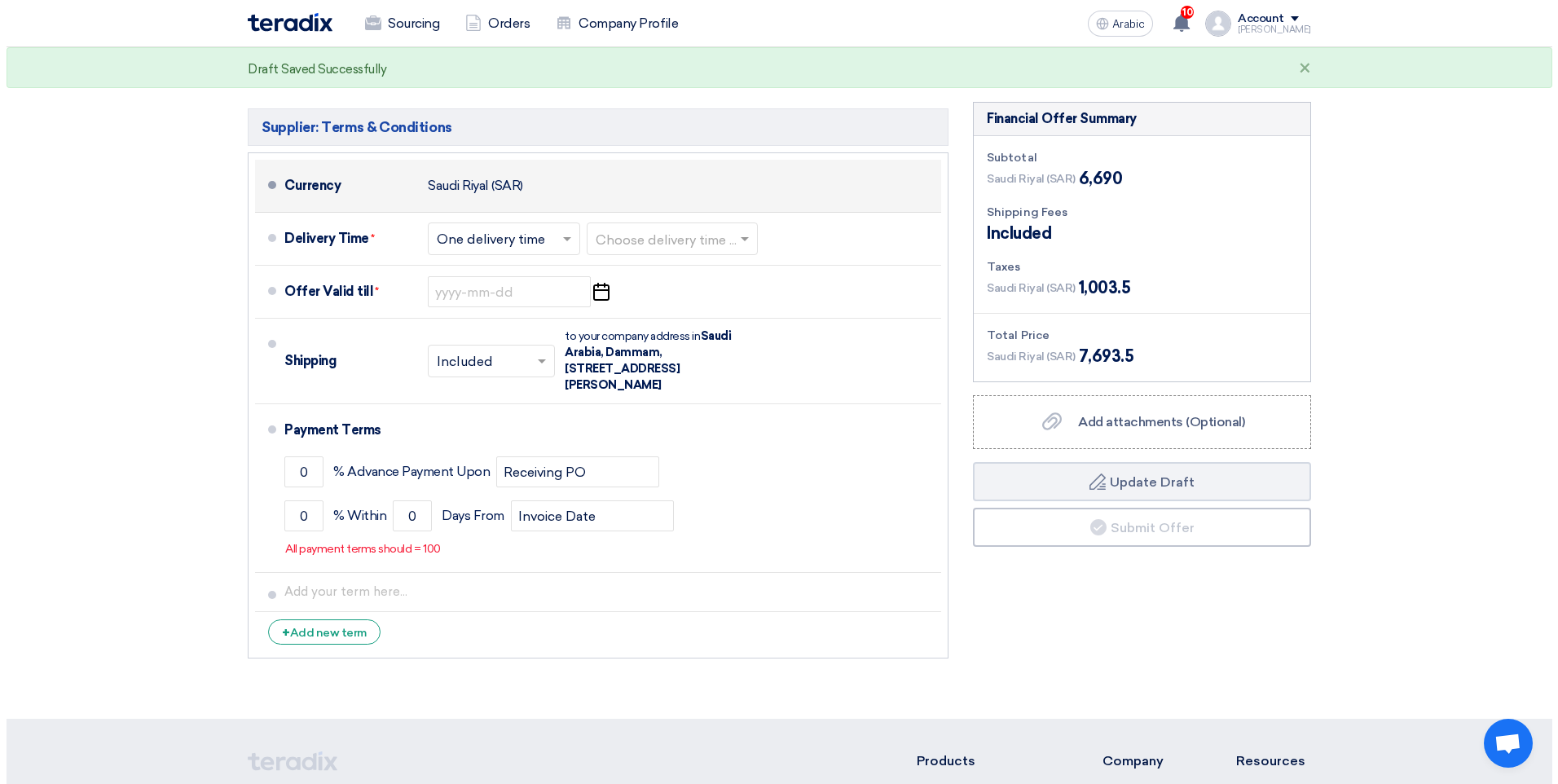
scroll to position [408, 0]
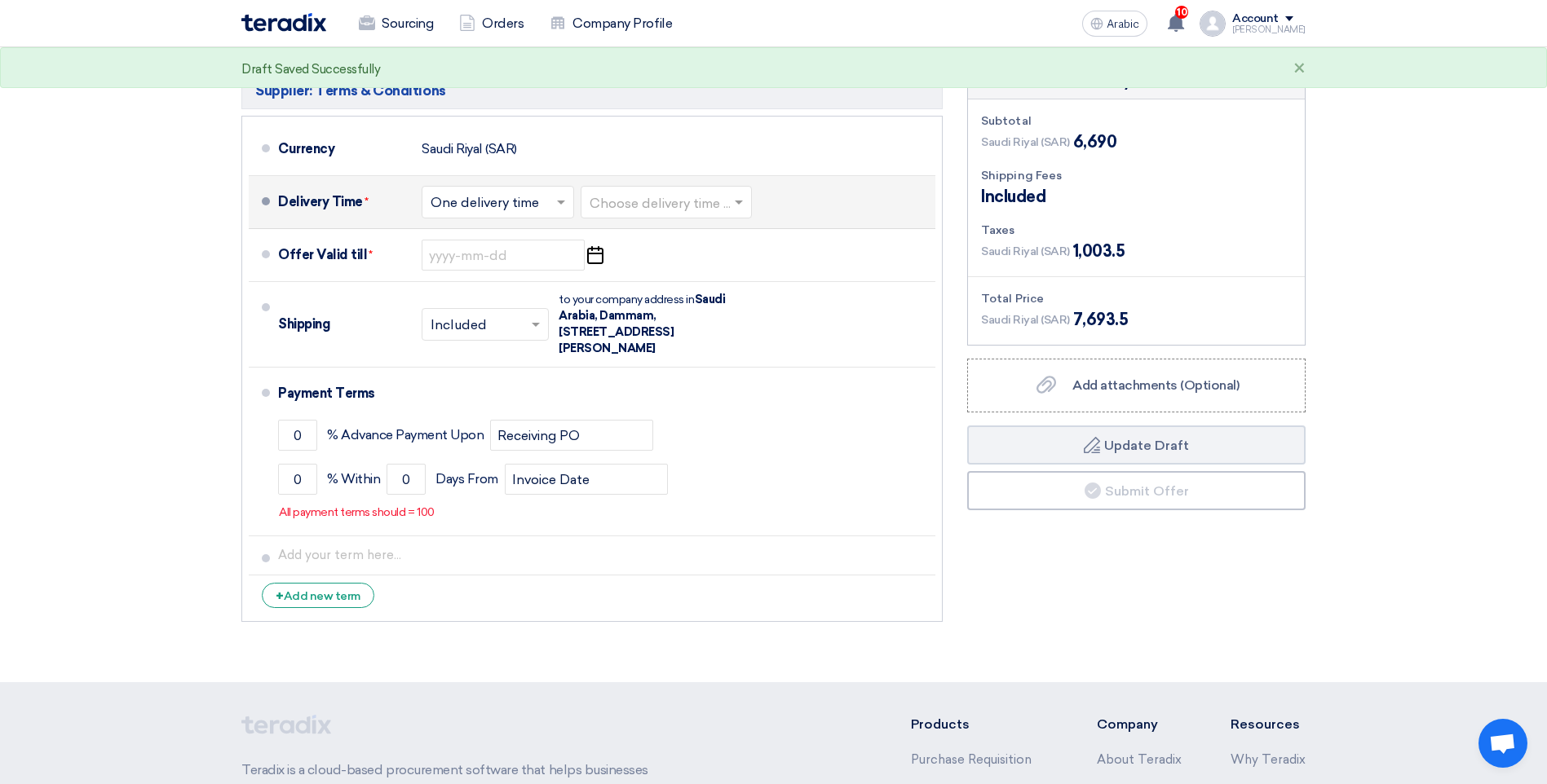
type input "6690"
click at [639, 192] on input "text" at bounding box center [667, 204] width 155 height 24
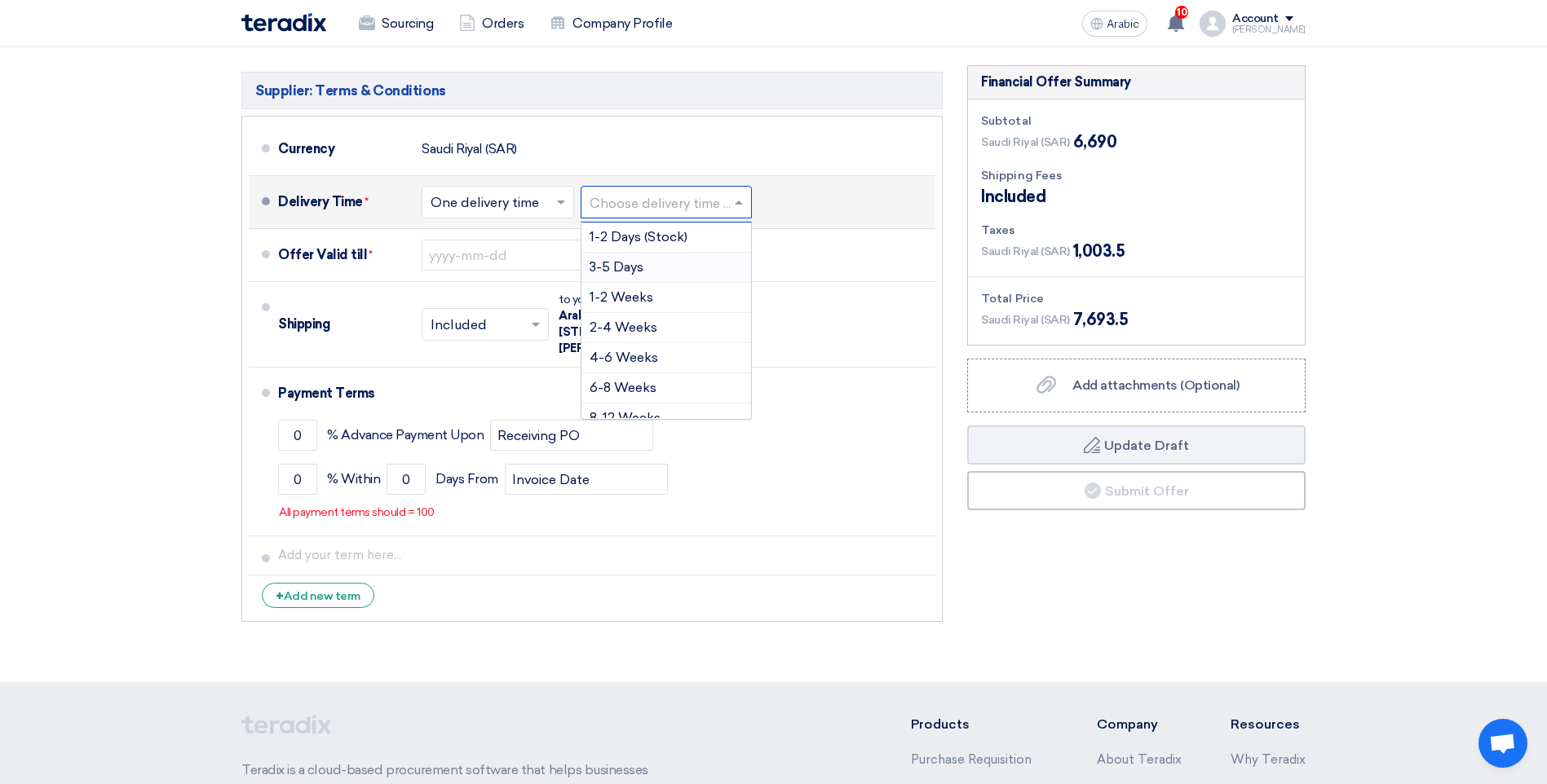
click at [637, 260] on span "3-5 Days" at bounding box center [616, 267] width 54 height 15
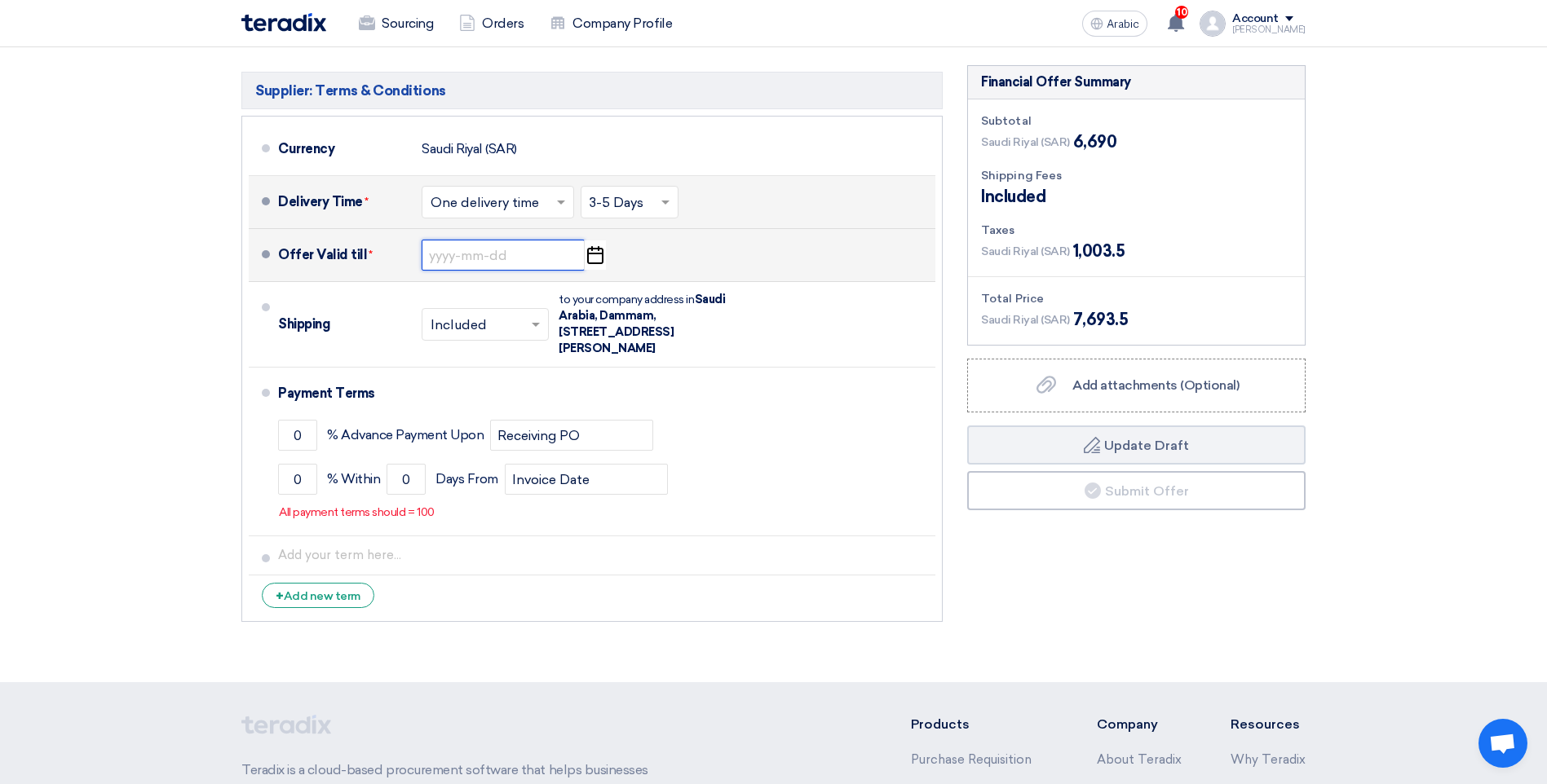
click at [447, 239] on input at bounding box center [503, 255] width 163 height 31
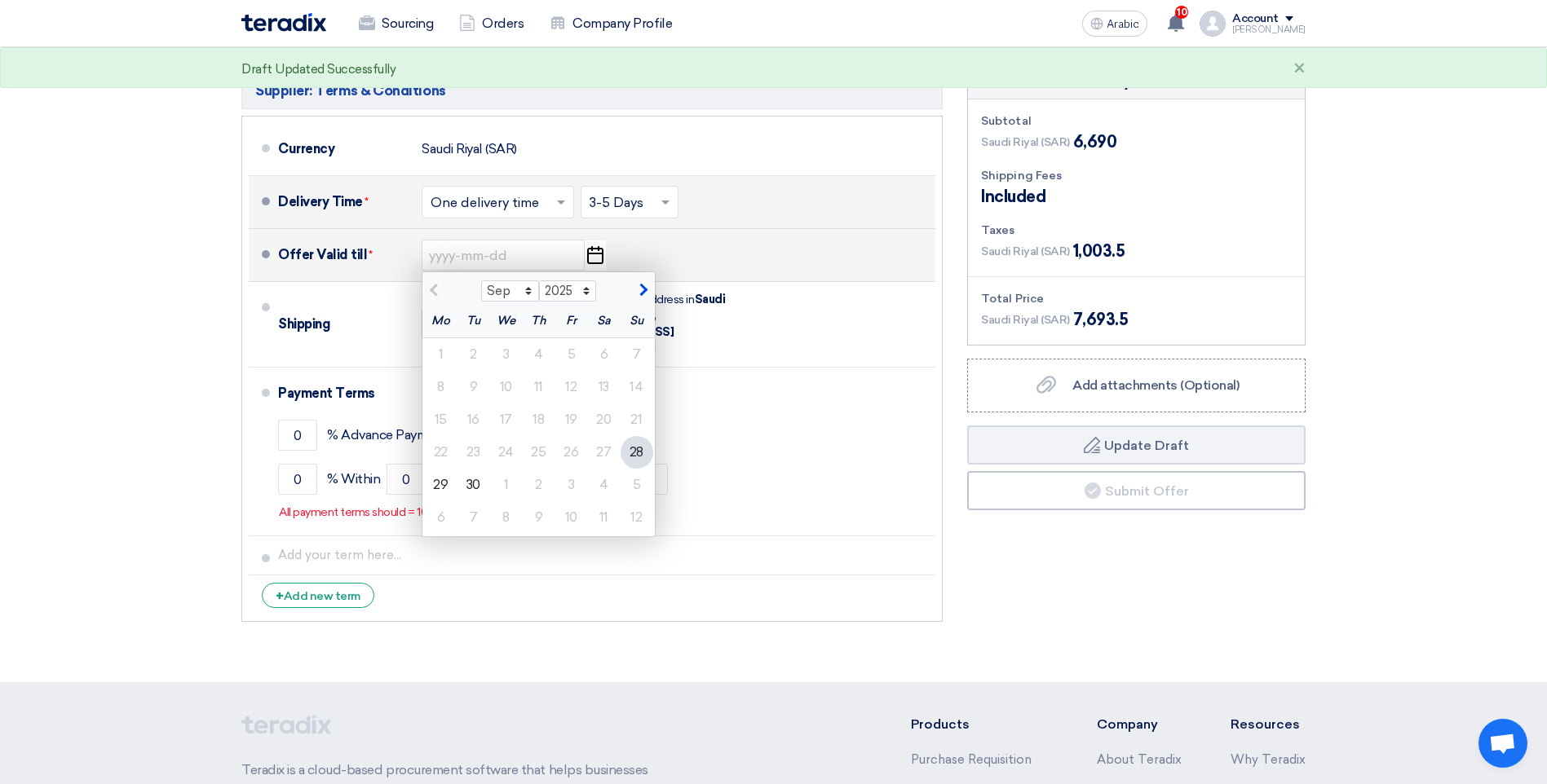
click at [638, 283] on span "button" at bounding box center [641, 290] width 9 height 15
select select "10"
click at [507, 403] on div "15" at bounding box center [507, 420] width 33 height 33
type input "[DATE]"
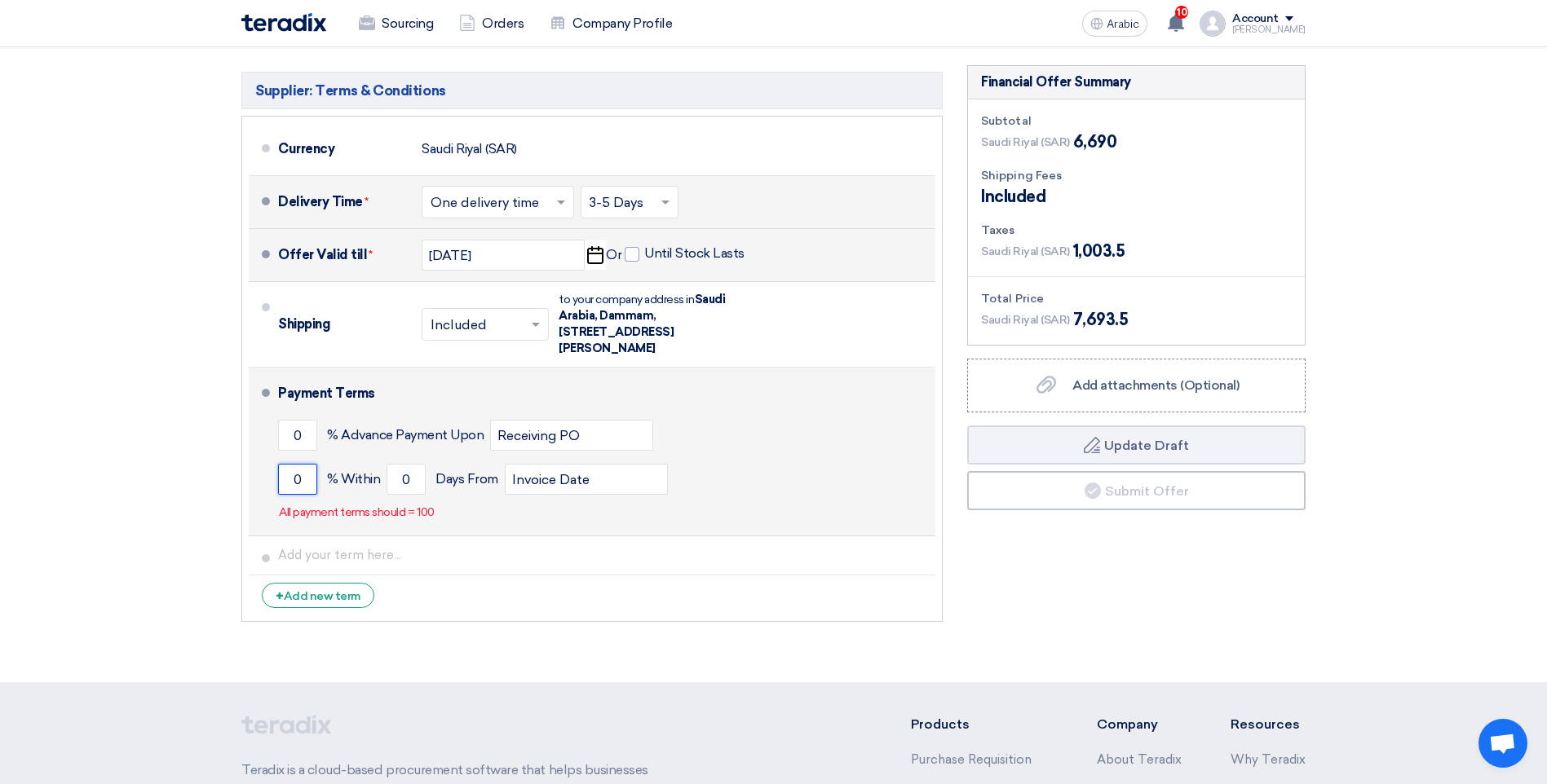
click at [292, 463] on input "0" at bounding box center [297, 479] width 39 height 31
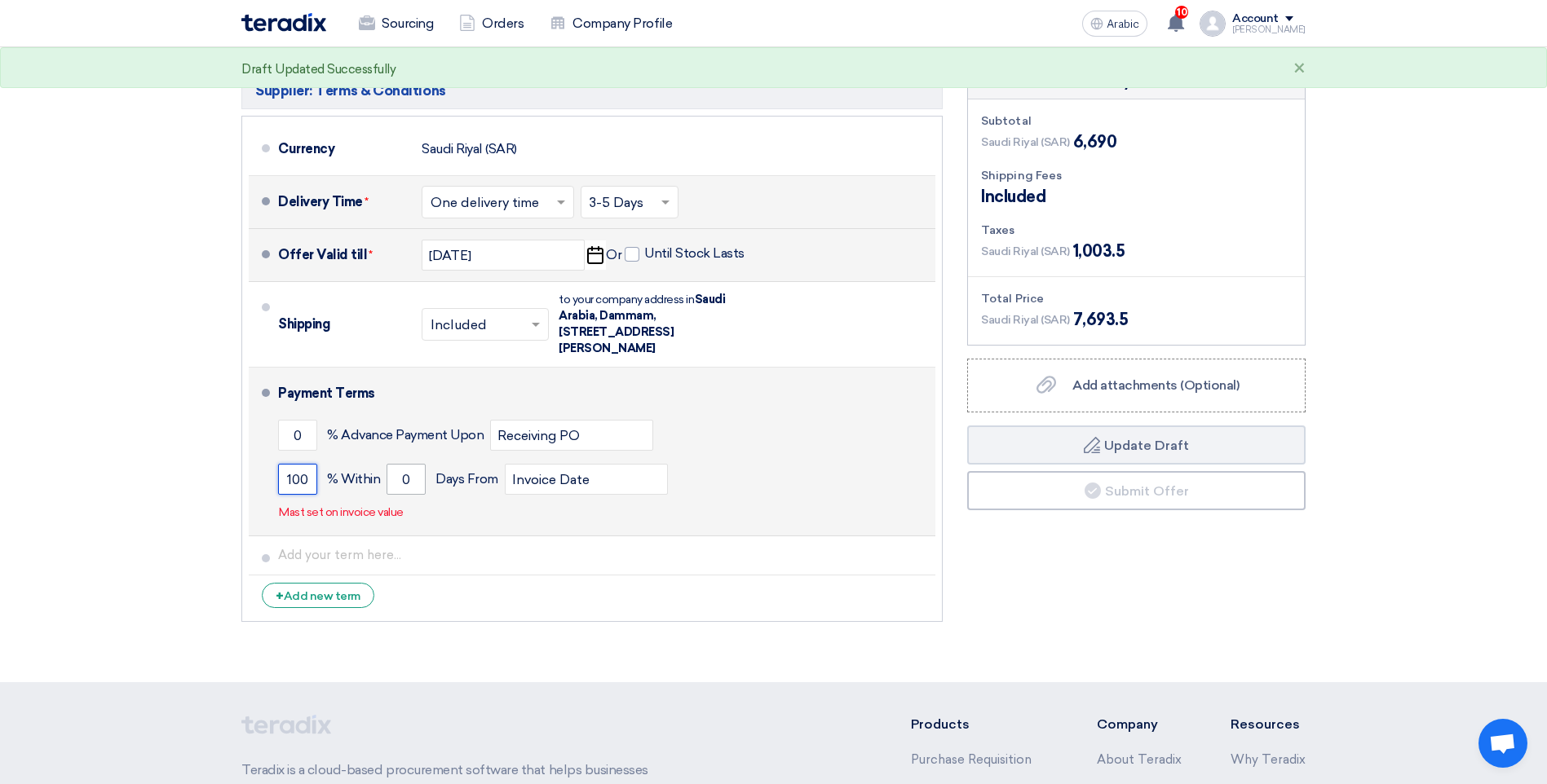
type input "100"
click at [396, 463] on input "0" at bounding box center [405, 479] width 39 height 31
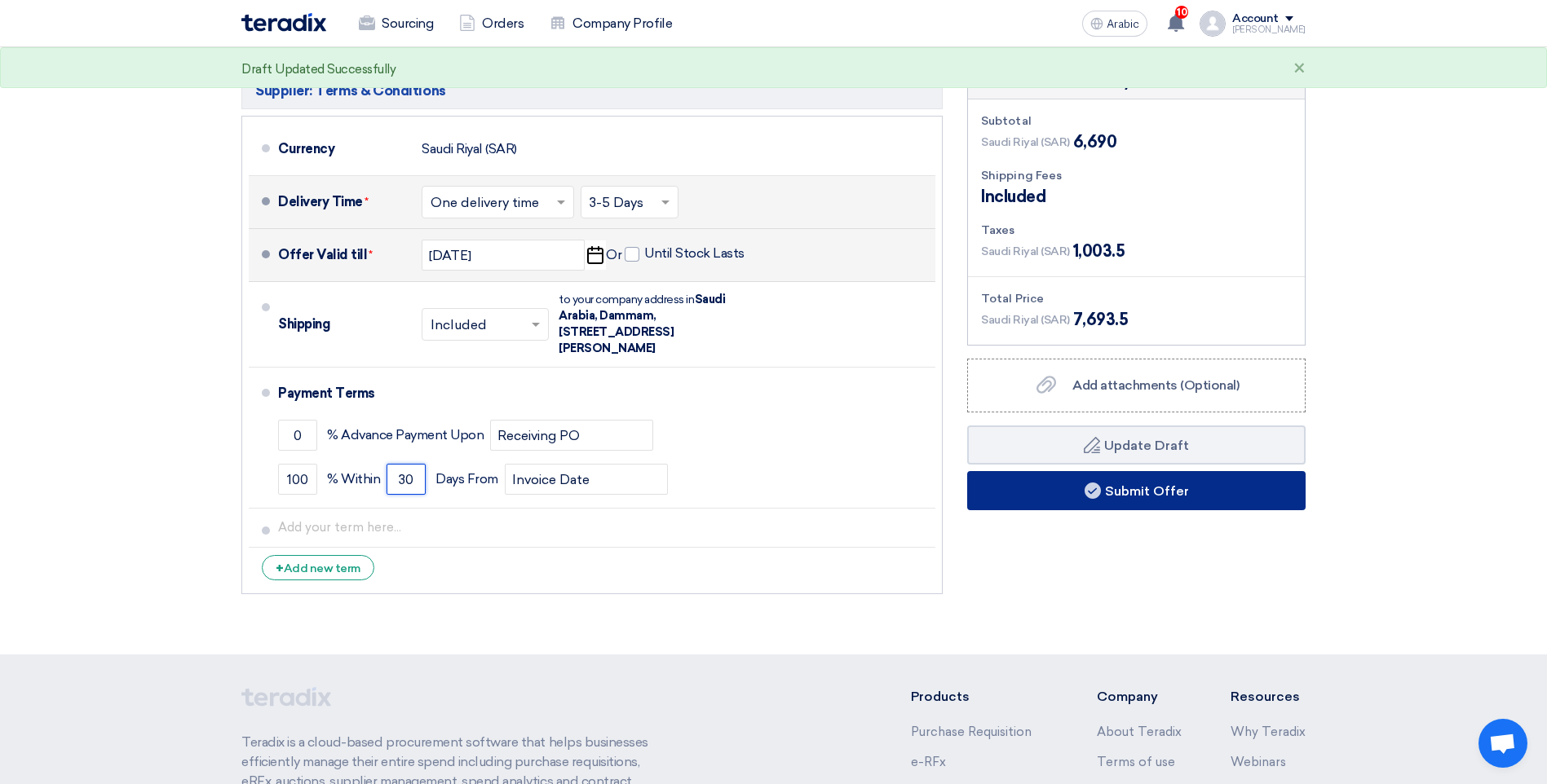
type input "30"
click at [1105, 484] on font "Submit Offer" at bounding box center [1147, 491] width 84 height 15
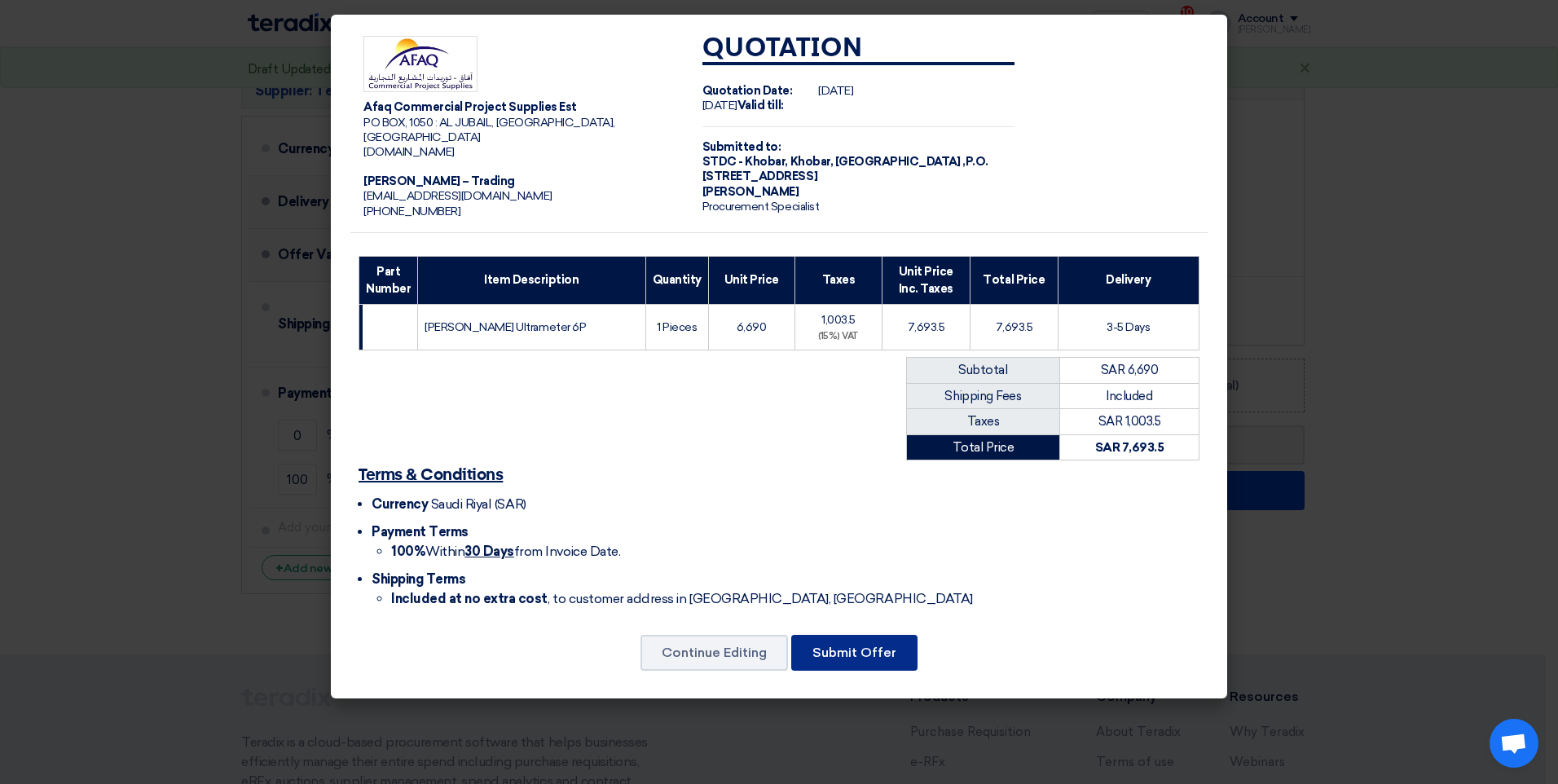
click at [860, 664] on button "Submit Offer" at bounding box center [854, 652] width 127 height 36
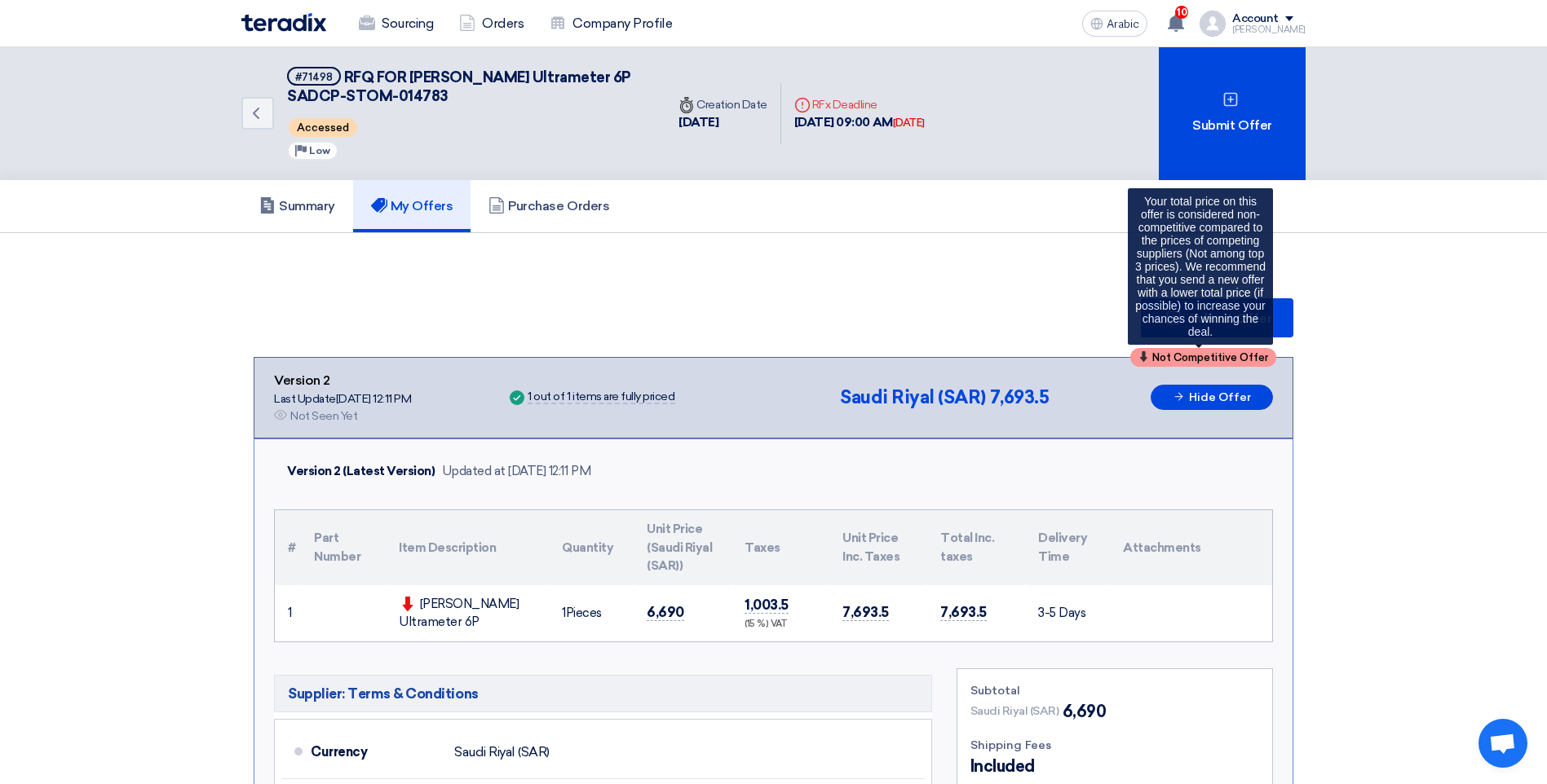
click at [1157, 356] on span "Not Competitive Offer" at bounding box center [1210, 358] width 116 height 11
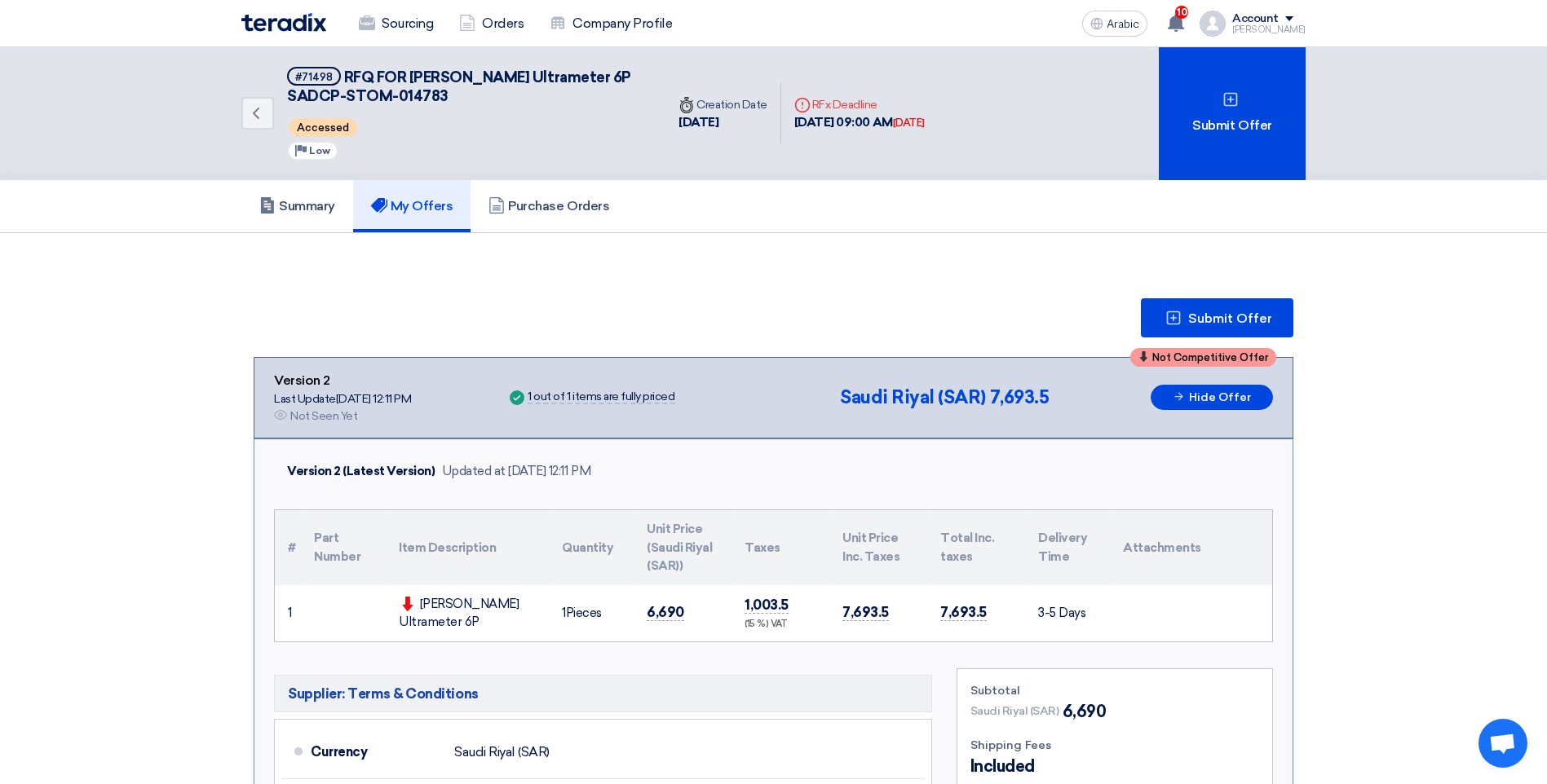
drag, startPoint x: 537, startPoint y: 609, endPoint x: 415, endPoint y: 624, distance: 122.9
click at [415, 624] on td "[PERSON_NAME] Ultrameter 6P" at bounding box center [466, 614] width 163 height 56
drag, startPoint x: 415, startPoint y: 624, endPoint x: 471, endPoint y: 617, distance: 56.4
copy div "[PERSON_NAME] Ultrameter 6P"
click at [1214, 324] on span "Submit Offer" at bounding box center [1230, 319] width 84 height 13
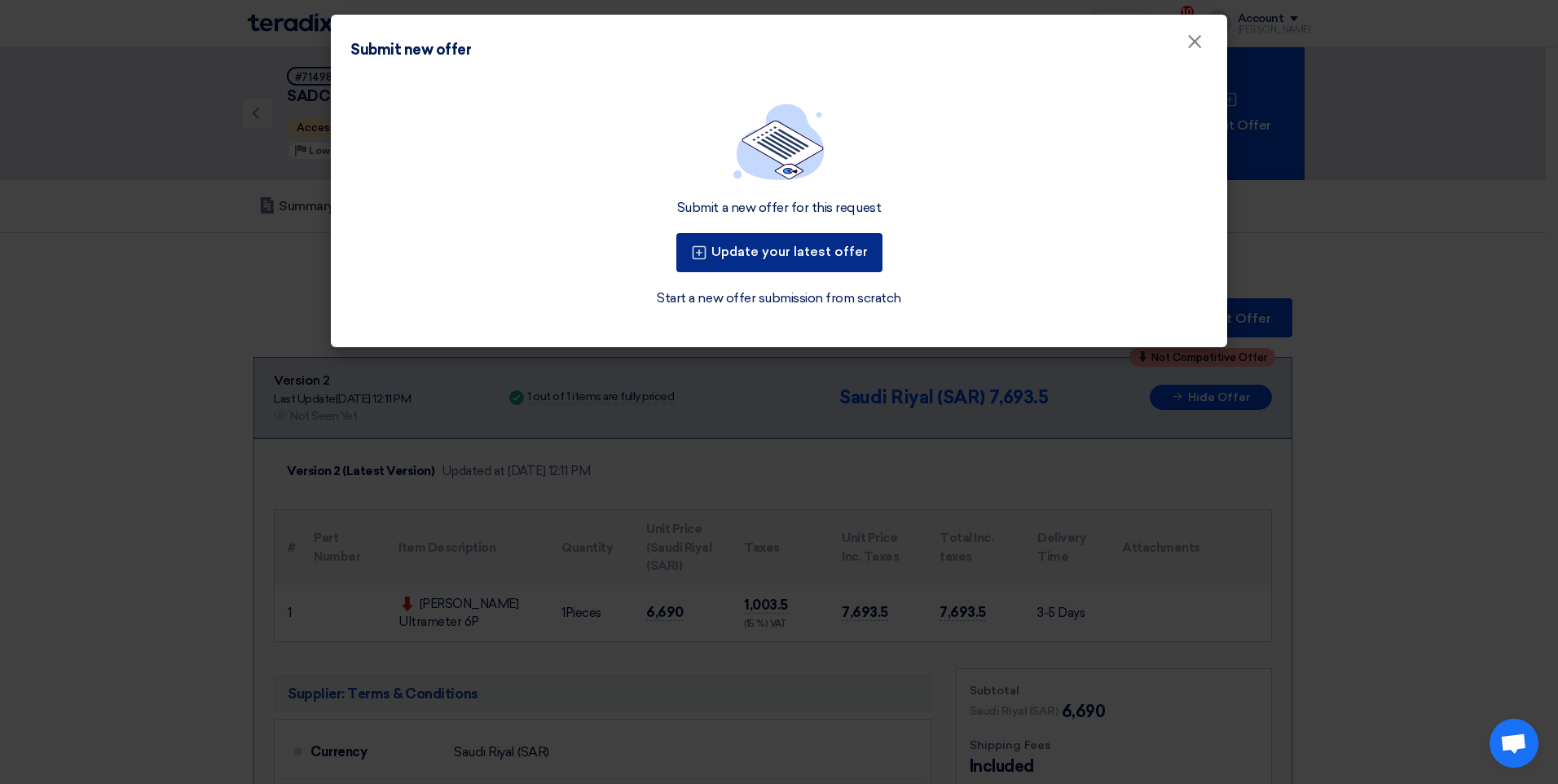
click at [795, 257] on font "Update your latest offer" at bounding box center [789, 251] width 157 height 15
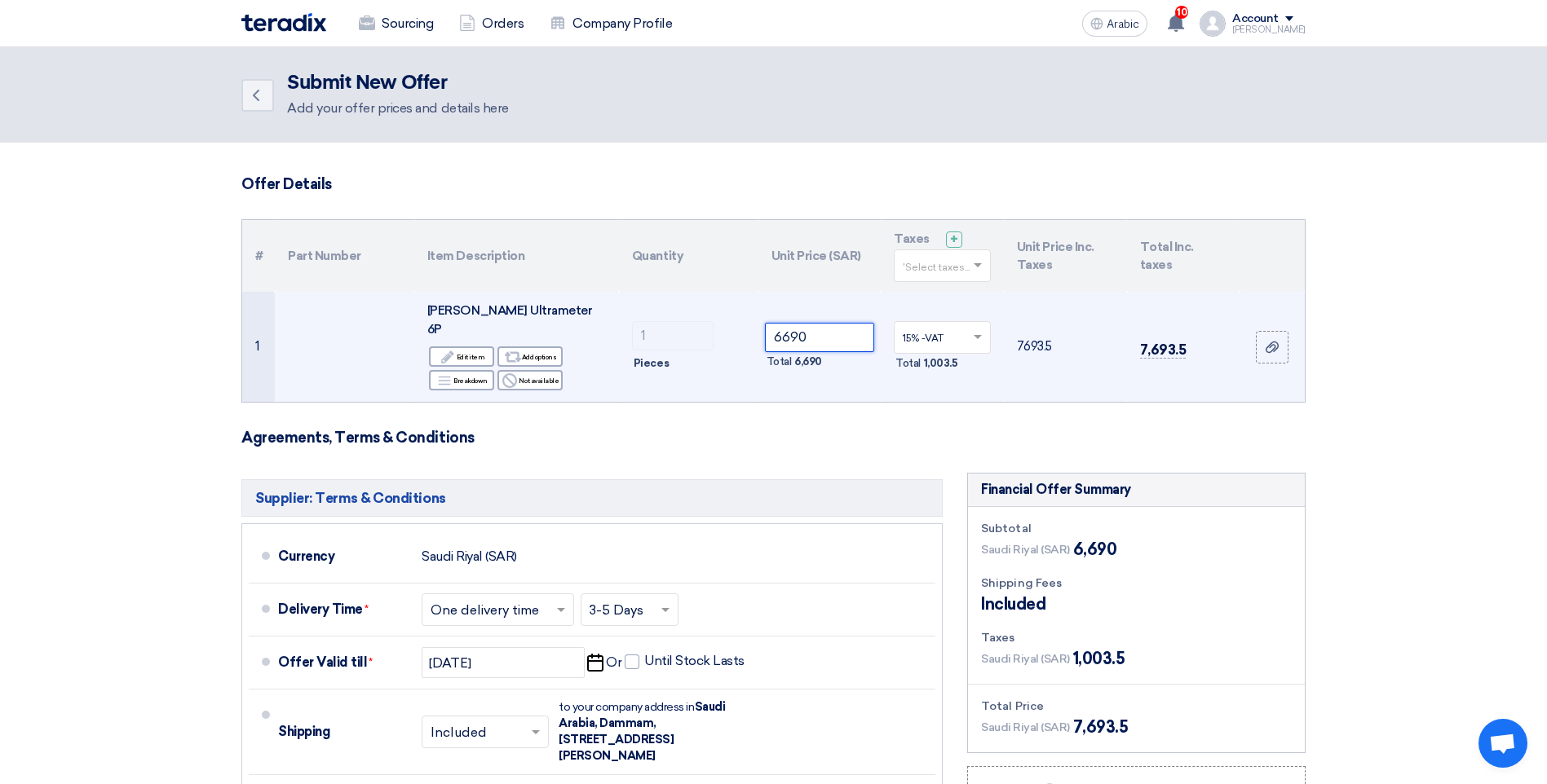
click at [824, 330] on input "6690" at bounding box center [820, 337] width 110 height 29
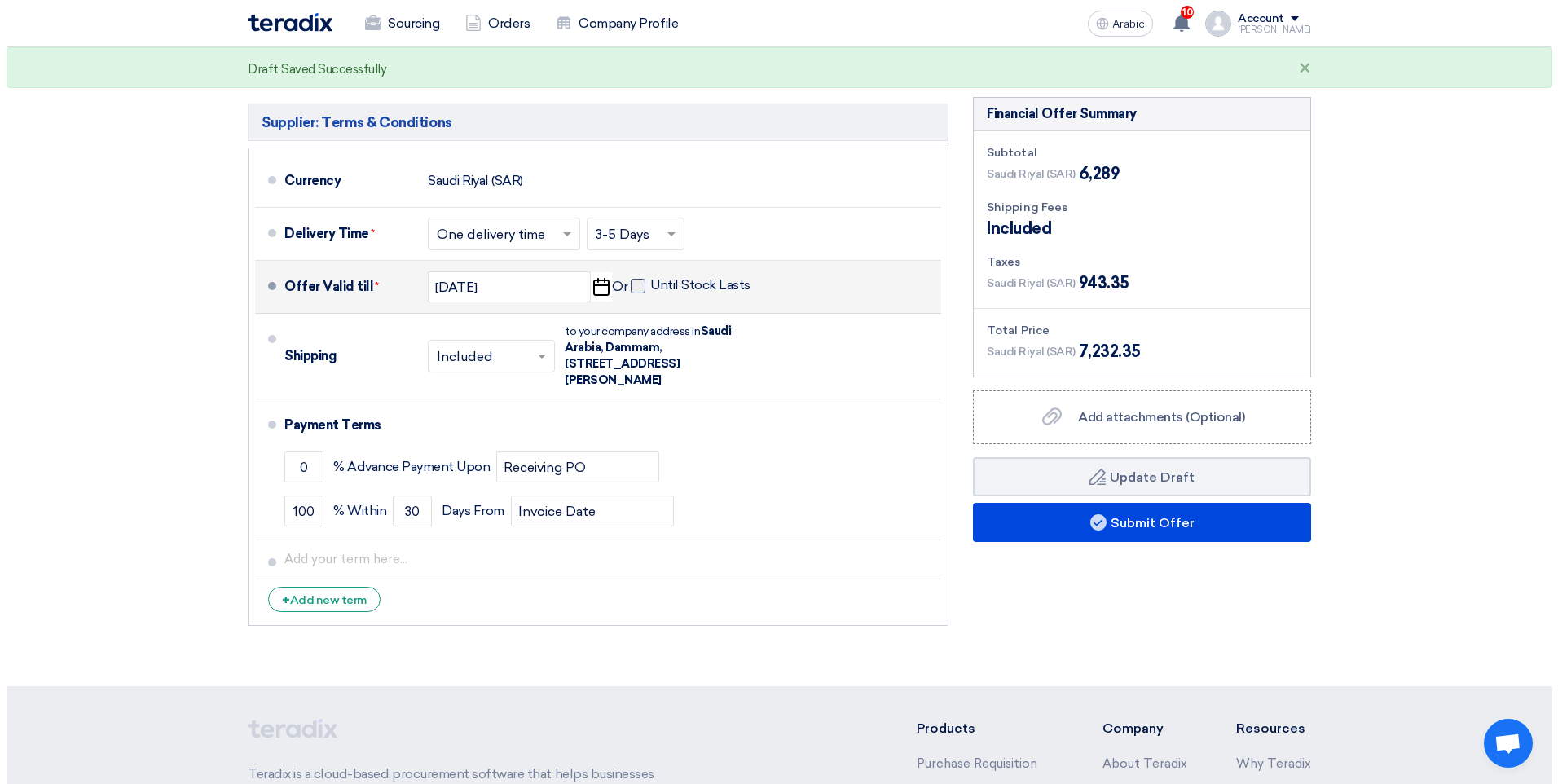
scroll to position [408, 0]
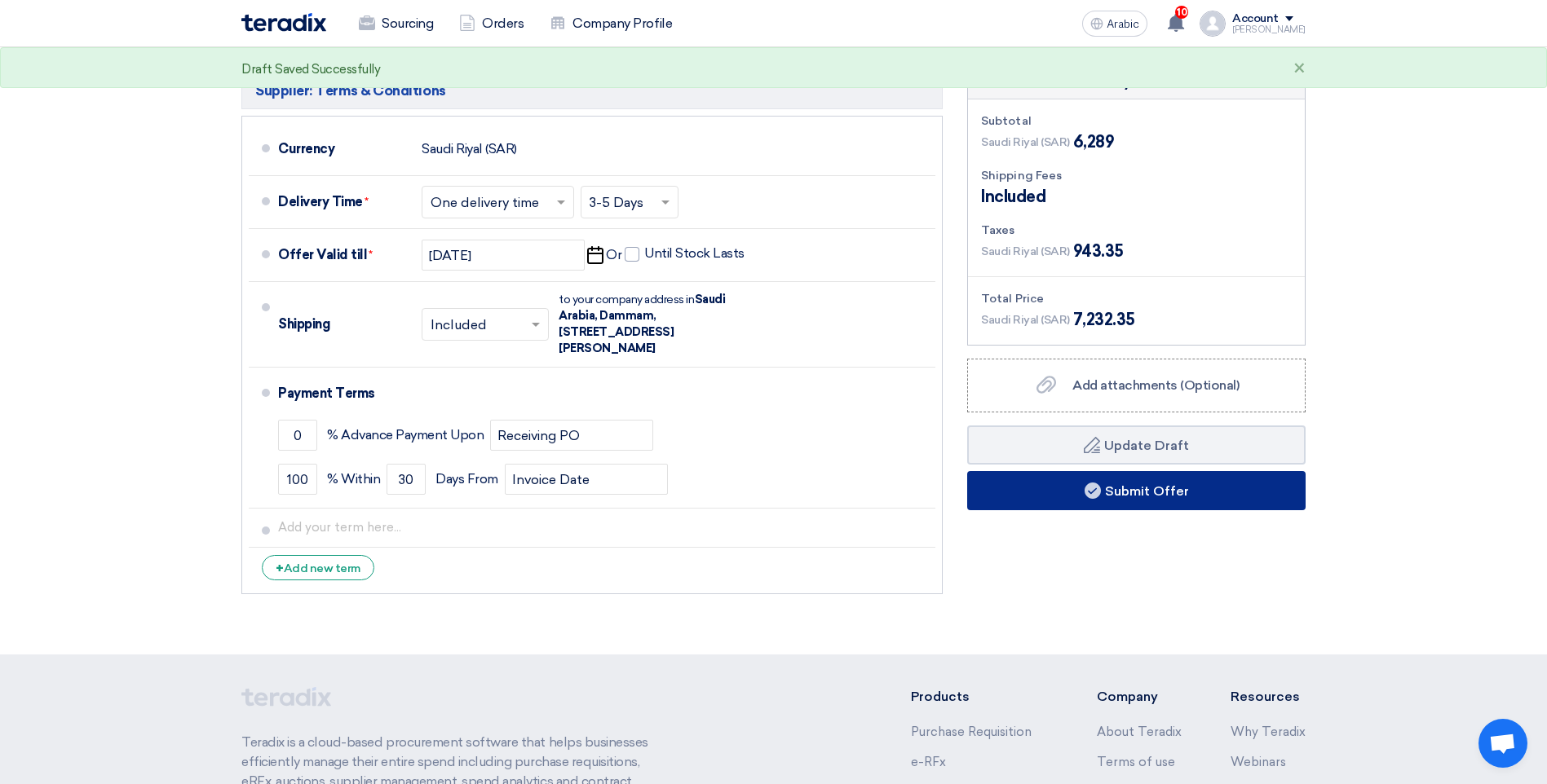
type input "6289"
click at [1156, 471] on button "Submit Offer" at bounding box center [1135, 490] width 338 height 39
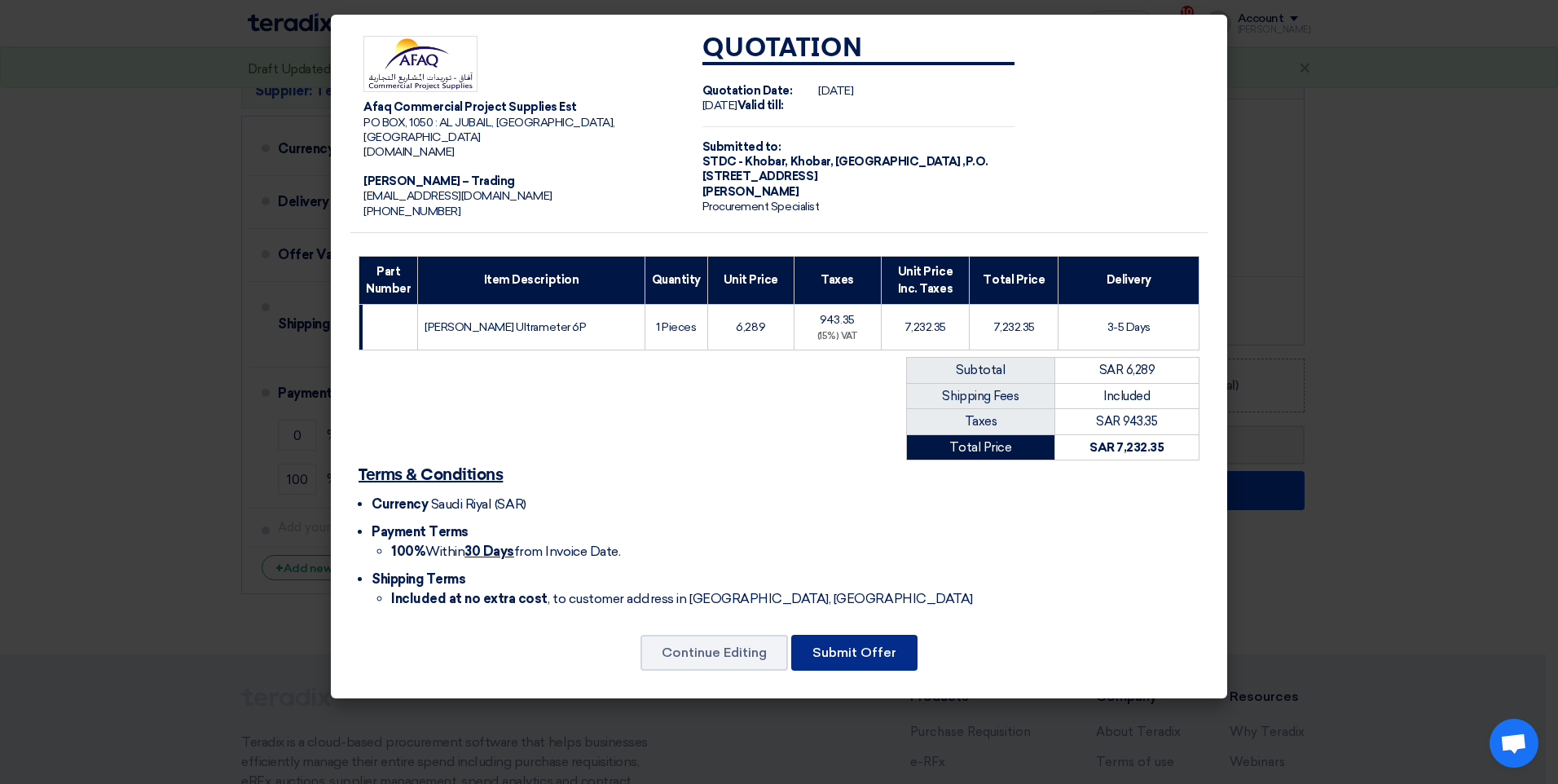
click at [858, 650] on button "Submit Offer" at bounding box center [854, 652] width 127 height 36
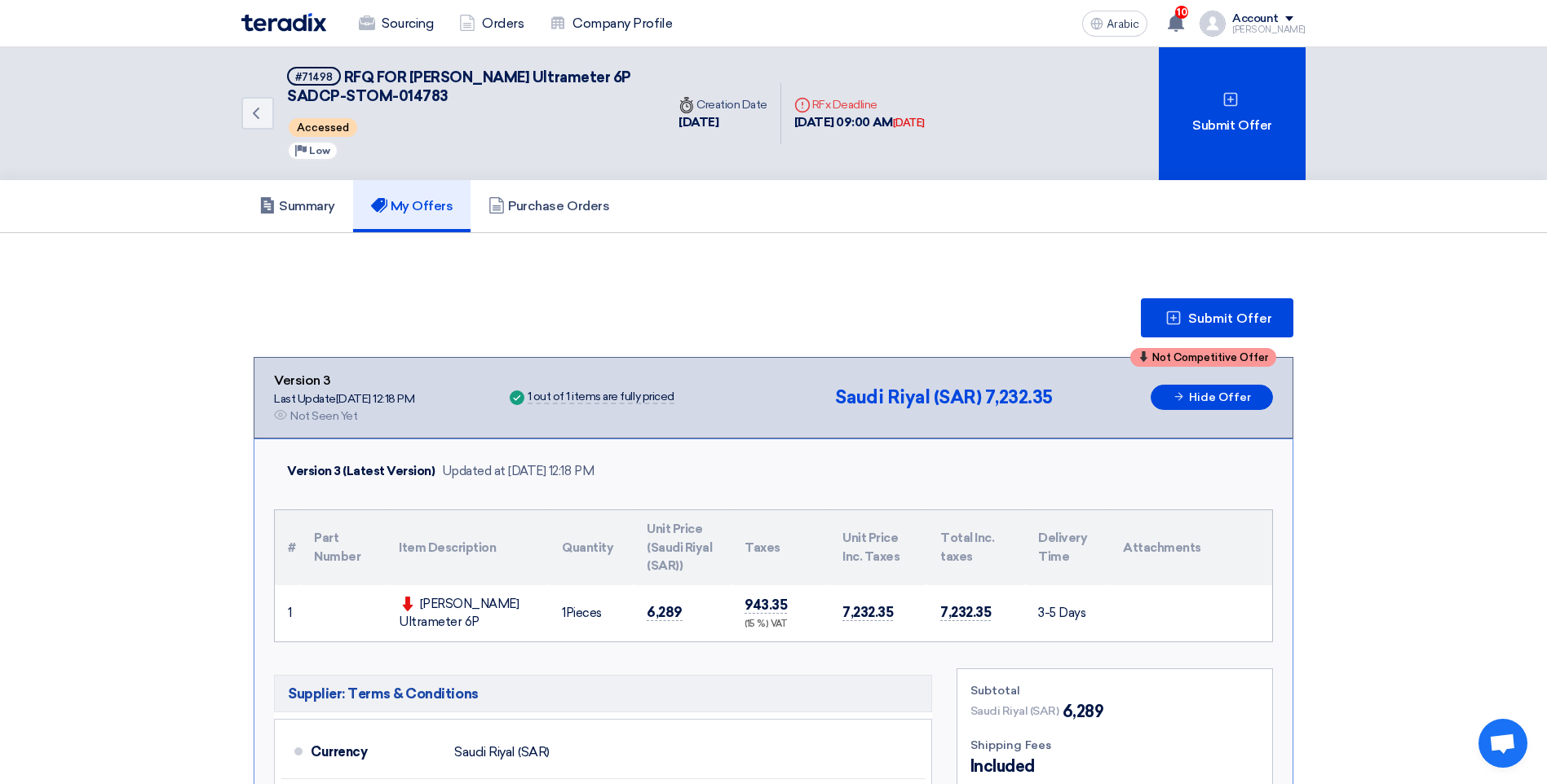
click at [1404, 444] on section "Submit Offer Not Competitive Offer Version 3 Last Update [DATE] 12:18 PM Offer …" at bounding box center [774, 759] width 1547 height 1053
drag, startPoint x: 392, startPoint y: 94, endPoint x: 280, endPoint y: 107, distance: 112.8
click at [280, 107] on div "Back #71498 RFQ FOR [PERSON_NAME] Ultrameter 6P SADCP-STOM-014783 Accessed Prio…" at bounding box center [453, 114] width 424 height 133
drag, startPoint x: 281, startPoint y: 94, endPoint x: 394, endPoint y: 100, distance: 113.2
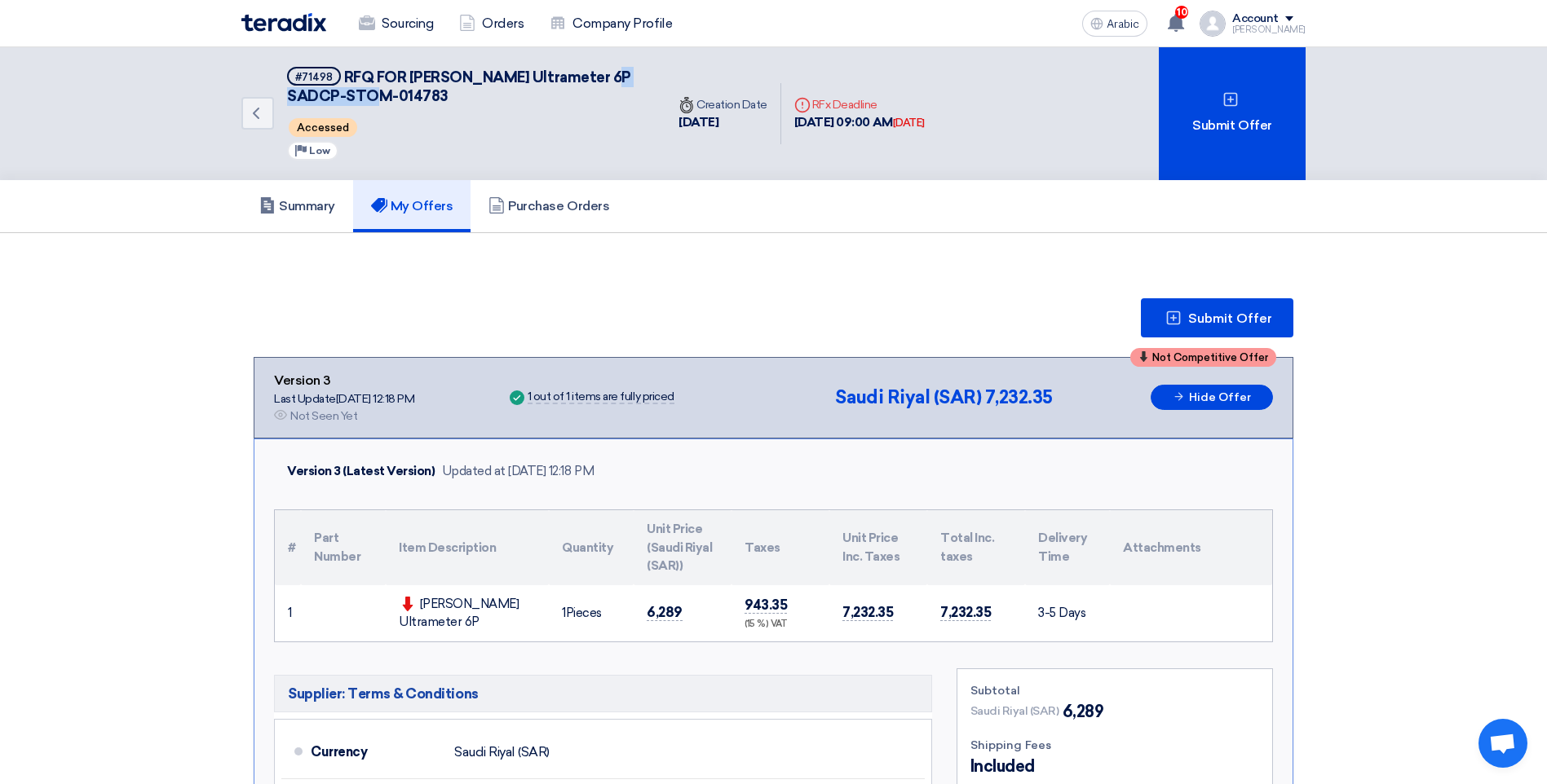
click at [394, 100] on div "Back #71498 RFQ FOR [PERSON_NAME] Ultrameter 6P SADCP-STOM-014783 Accessed Prio…" at bounding box center [453, 114] width 424 height 133
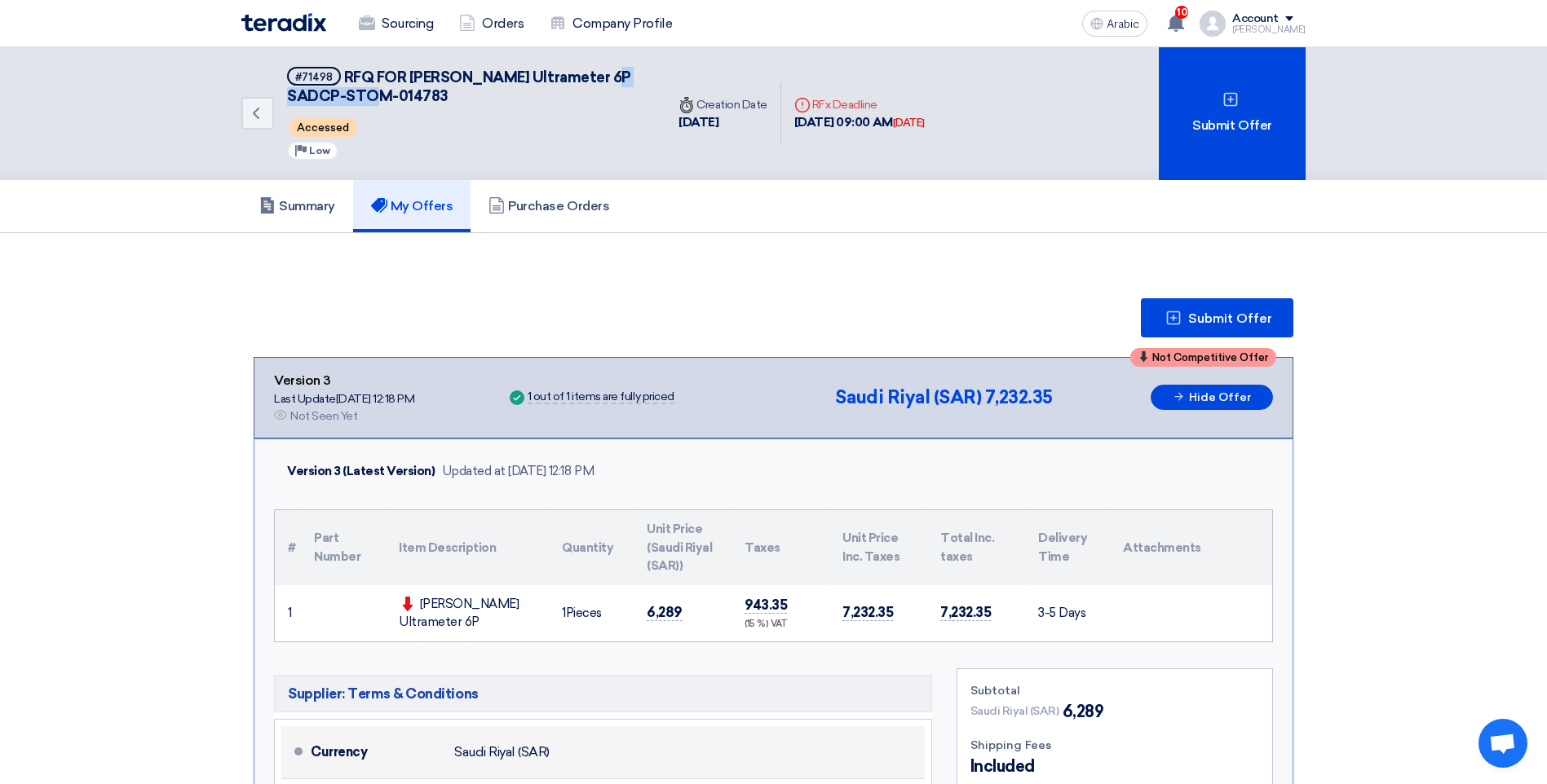
copy span "STOM-014783"
